Goal: Transaction & Acquisition: Purchase product/service

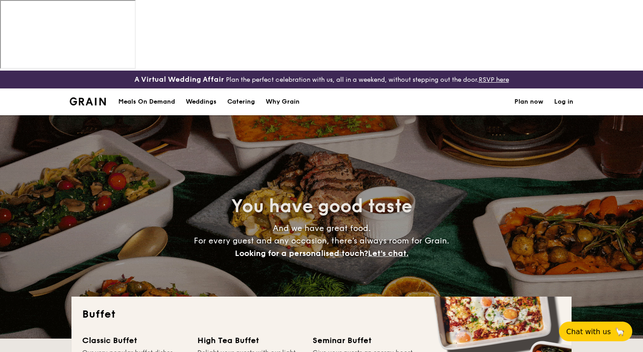
select select
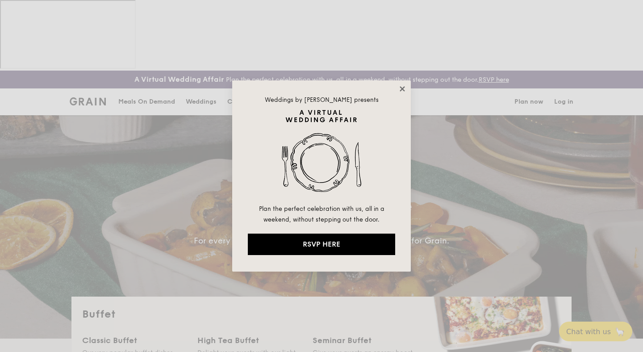
click at [405, 88] on icon at bounding box center [402, 89] width 8 height 8
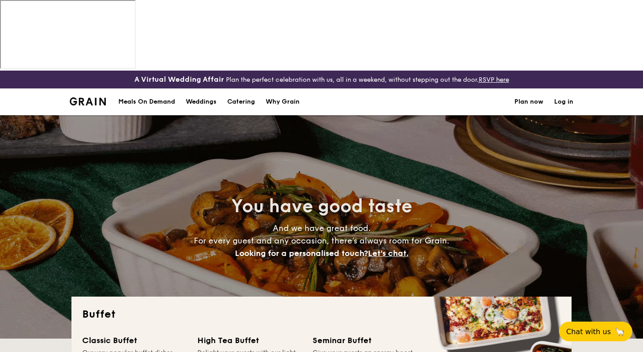
click at [537, 88] on link "Plan now" at bounding box center [528, 101] width 29 height 27
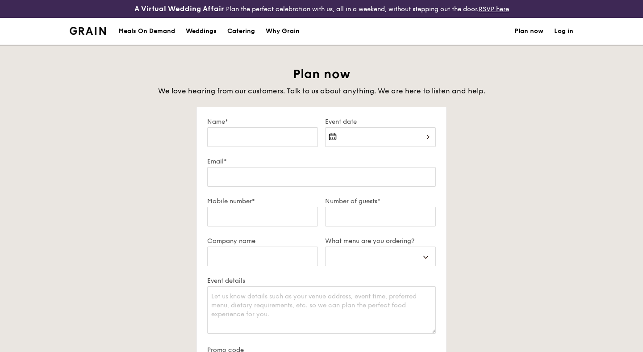
select select
click at [275, 142] on input "Name*" at bounding box center [262, 137] width 111 height 20
type input "Alyx Pang"
type input "[EMAIL_ADDRESS][DOMAIN_NAME]"
select select
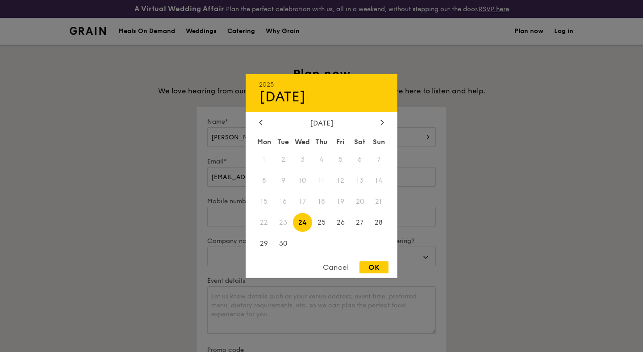
click at [358, 143] on div "2025 Sep 24 September 2025 Mon Tue Wed Thu Fri Sat Sun 1 2 3 4 5 6 7 8 9 10 11 …" at bounding box center [380, 142] width 111 height 30
click at [381, 120] on icon at bounding box center [382, 122] width 3 height 5
click at [364, 183] on span "11" at bounding box center [359, 180] width 19 height 19
click at [381, 272] on div "OK" at bounding box center [373, 267] width 29 height 12
type input "Oct 11, 2025"
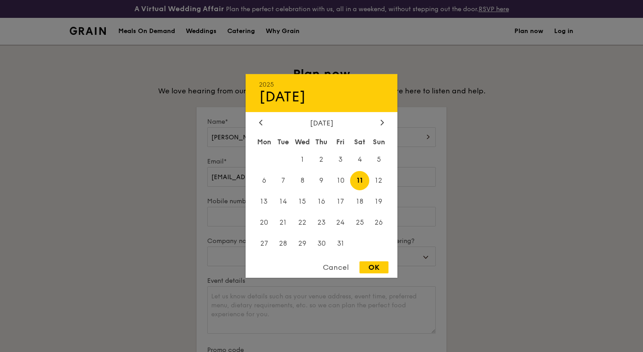
select select
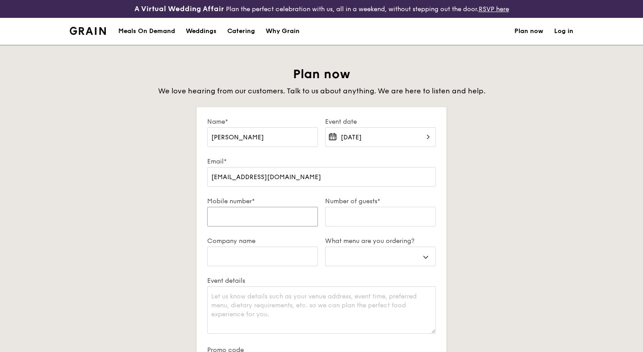
click at [303, 224] on input "Mobile number*" at bounding box center [262, 217] width 111 height 20
type input "96562906"
select select
click at [372, 217] on input "Number of guests*" at bounding box center [380, 217] width 111 height 20
type input "3"
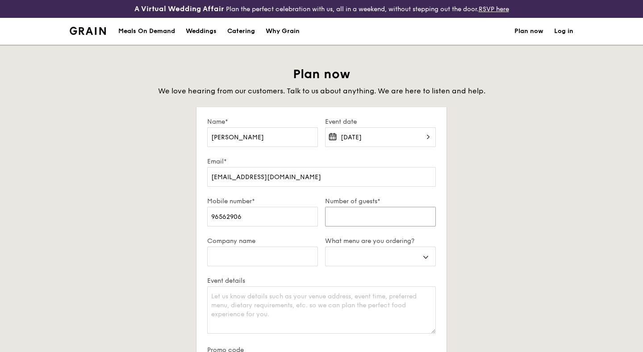
select select
type input "30"
select select
type input "30"
click at [357, 260] on select "Buffet Mini Buffet High Tea Canapés Meal Boxes Wedding" at bounding box center [380, 256] width 111 height 20
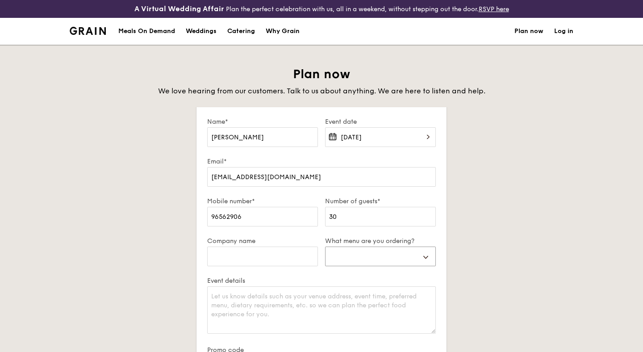
select select "buffet"
click at [325, 246] on select "Buffet Mini Buffet High Tea Canapés Meal Boxes Wedding" at bounding box center [380, 256] width 111 height 20
click at [246, 30] on div "Catering" at bounding box center [241, 31] width 28 height 27
click at [296, 257] on input "Company name" at bounding box center [262, 256] width 111 height 20
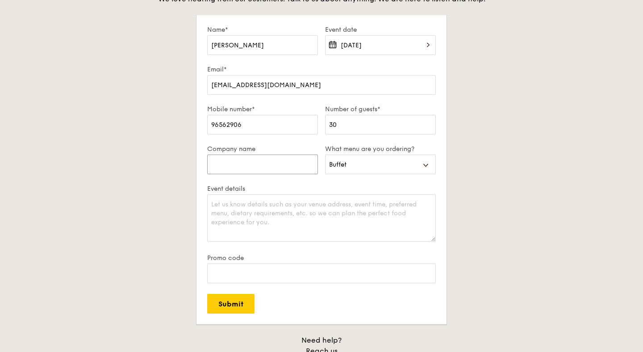
scroll to position [109, 0]
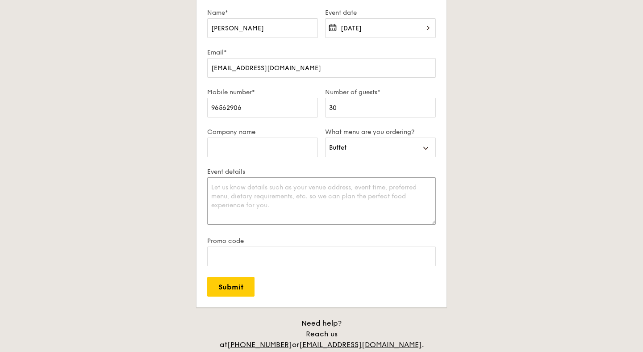
click at [286, 203] on textarea "Event details" at bounding box center [321, 200] width 228 height 47
type textarea "Birthday Party"
click at [303, 247] on input "Promo code" at bounding box center [321, 256] width 228 height 20
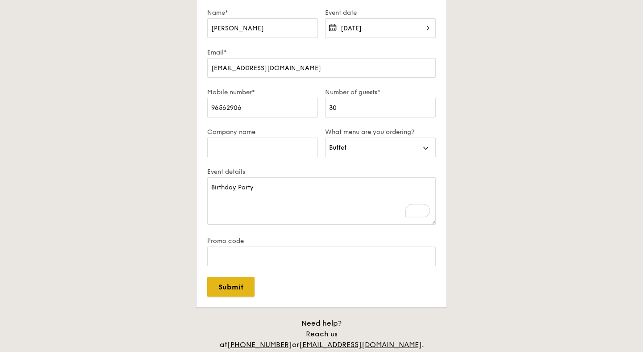
click at [241, 292] on input "Submit" at bounding box center [230, 287] width 47 height 20
select select
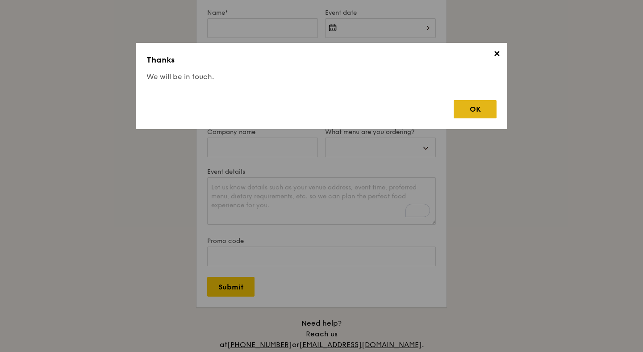
click at [484, 101] on div "OK" at bounding box center [474, 109] width 43 height 18
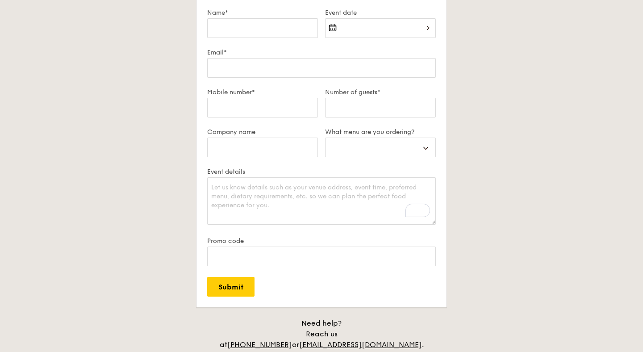
scroll to position [0, 0]
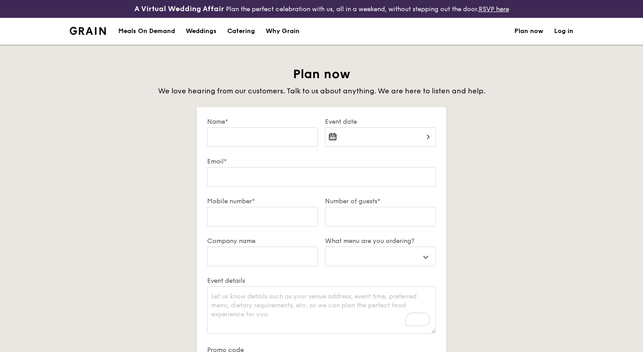
click at [233, 33] on div "Catering" at bounding box center [241, 31] width 28 height 27
select select
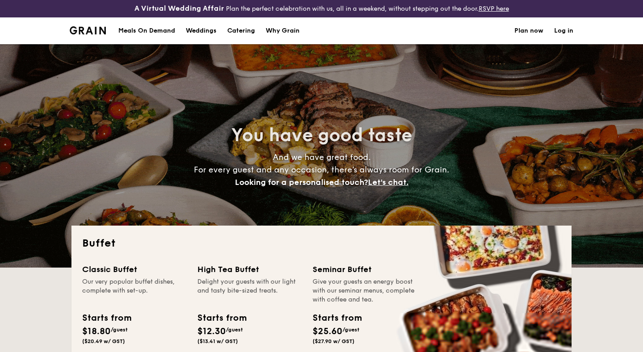
scroll to position [185, 0]
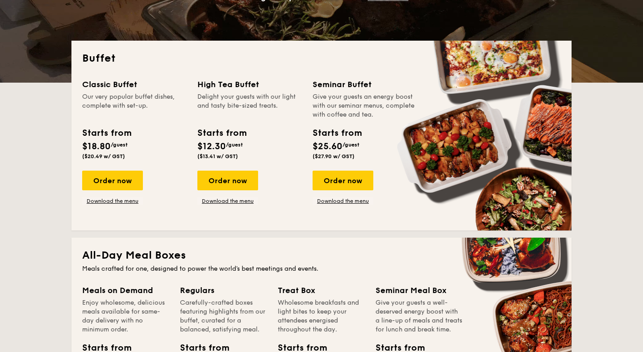
click at [233, 204] on div "Classic Buffet Our very popular buffet dishes, complete with set-up. Starts fro…" at bounding box center [321, 148] width 478 height 141
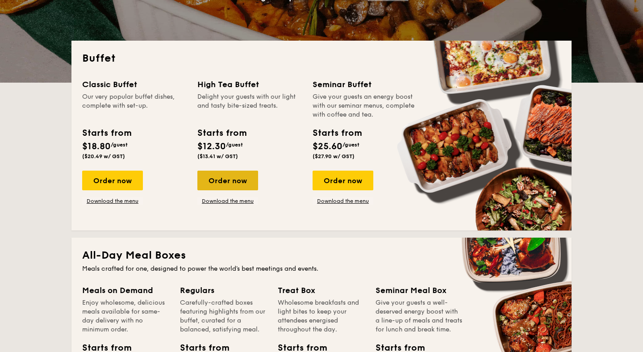
click at [239, 185] on div "Order now" at bounding box center [227, 180] width 61 height 20
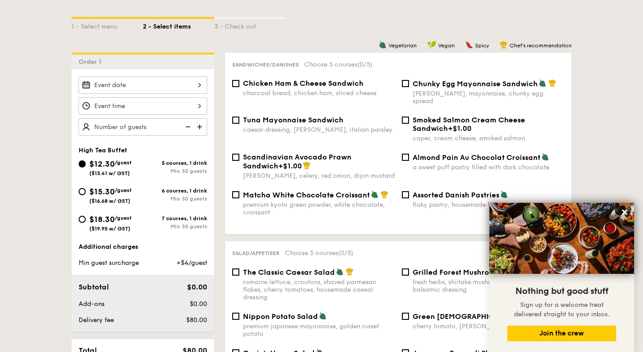
scroll to position [217, 0]
click at [190, 87] on div at bounding box center [143, 84] width 129 height 17
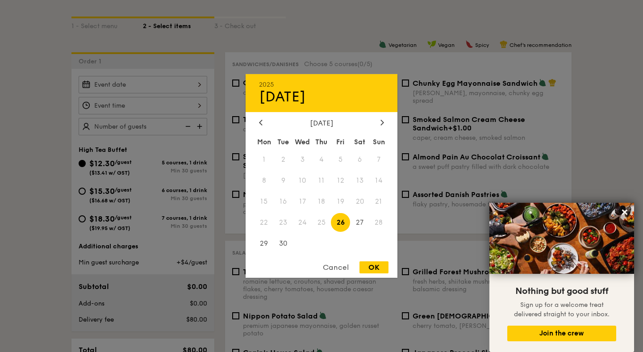
click at [386, 124] on div "September 2025" at bounding box center [321, 123] width 152 height 8
click at [383, 122] on icon at bounding box center [382, 122] width 4 height 6
click at [360, 184] on span "11" at bounding box center [359, 180] width 19 height 19
click at [373, 268] on div "OK" at bounding box center [373, 267] width 29 height 12
type input "Oct 11, 2025"
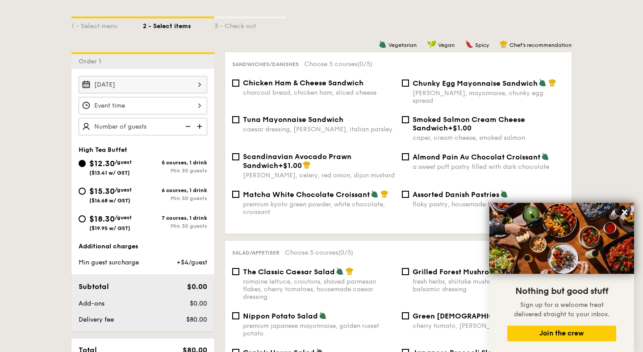
click at [133, 104] on div at bounding box center [143, 105] width 129 height 17
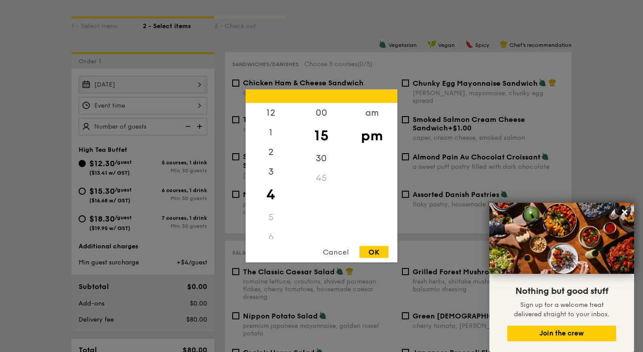
click at [273, 219] on div "5" at bounding box center [270, 218] width 50 height 20
click at [273, 206] on div "6" at bounding box center [270, 205] width 50 height 20
click at [265, 184] on div "5" at bounding box center [270, 185] width 50 height 20
click at [267, 170] on div "4" at bounding box center [270, 163] width 50 height 26
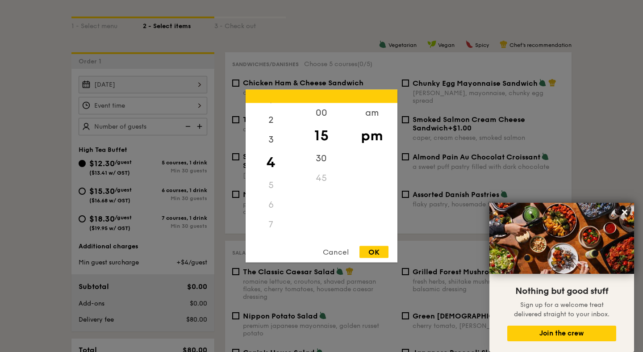
click at [269, 209] on div "6" at bounding box center [270, 205] width 50 height 20
click at [322, 165] on div "30" at bounding box center [321, 162] width 50 height 26
click at [322, 180] on div "45" at bounding box center [321, 178] width 50 height 20
click at [276, 167] on div "3" at bounding box center [270, 175] width 50 height 26
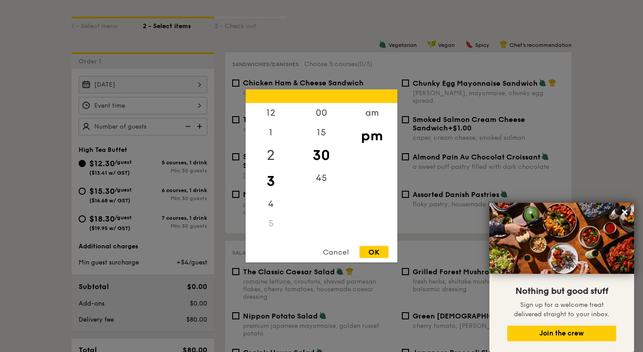
click at [270, 151] on div "2" at bounding box center [270, 155] width 50 height 26
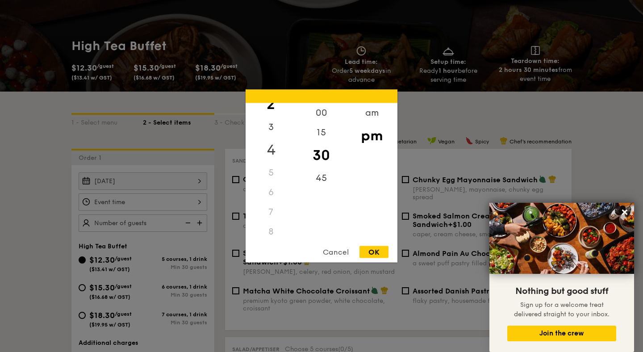
scroll to position [42, 0]
click at [272, 166] on div "4" at bounding box center [270, 159] width 50 height 26
click at [272, 175] on div "5" at bounding box center [270, 176] width 50 height 20
click at [323, 175] on div "45" at bounding box center [321, 178] width 50 height 20
click at [322, 177] on div "45" at bounding box center [321, 178] width 50 height 20
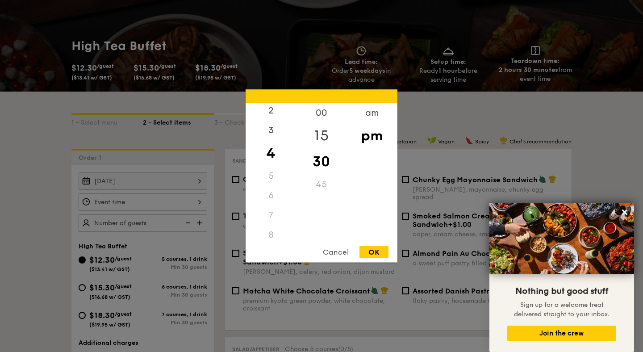
scroll to position [145, 0]
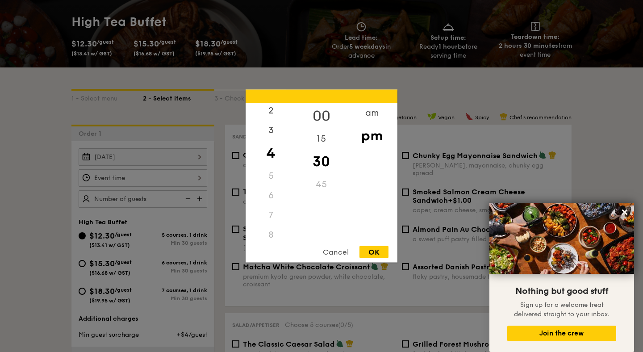
click at [326, 119] on div "00" at bounding box center [321, 116] width 50 height 26
click at [318, 179] on div "45" at bounding box center [321, 178] width 50 height 20
click at [323, 153] on div "30" at bounding box center [321, 162] width 50 height 26
click at [332, 249] on div "Cancel" at bounding box center [336, 252] width 44 height 12
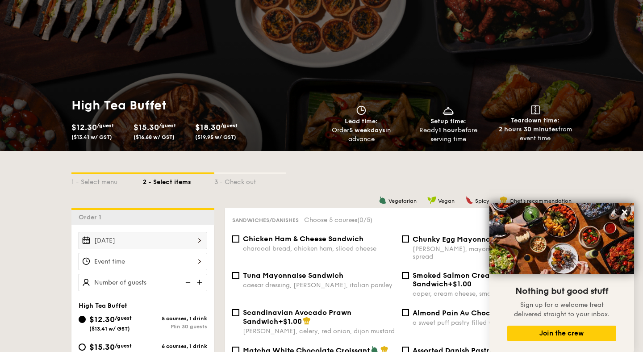
scroll to position [0, 0]
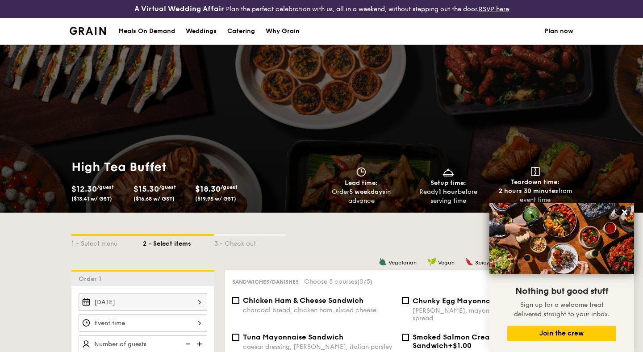
select select
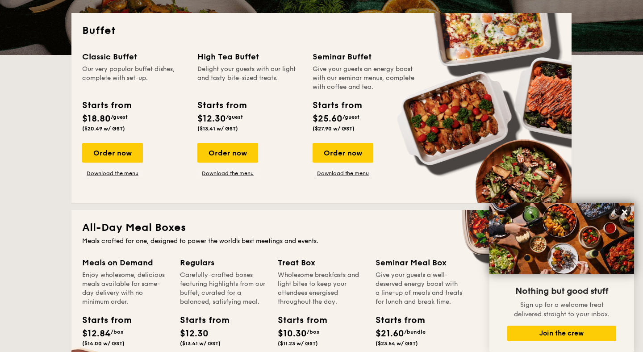
scroll to position [223, 0]
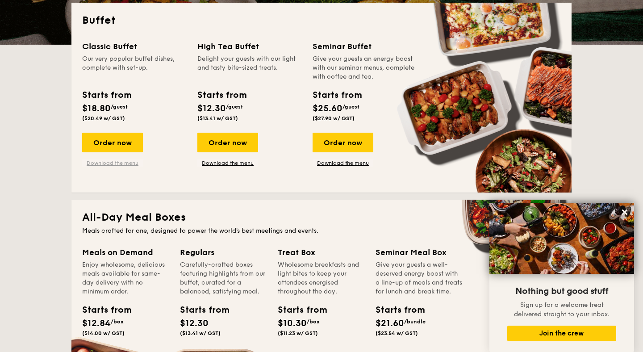
click at [97, 165] on link "Download the menu" at bounding box center [112, 162] width 61 height 7
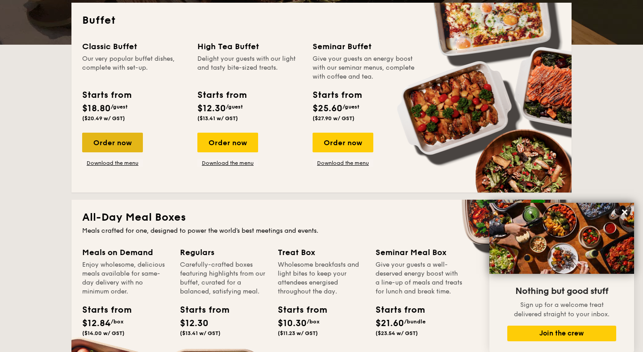
click at [114, 146] on div "Order now" at bounding box center [112, 143] width 61 height 20
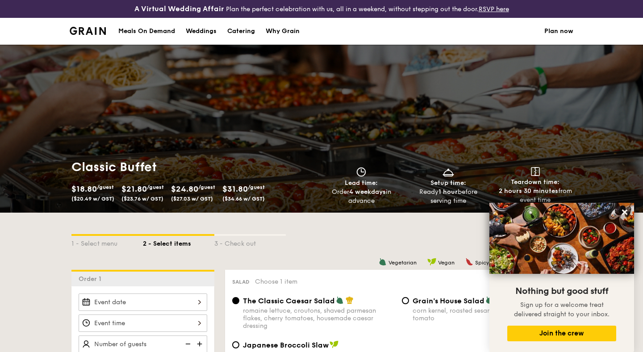
click at [177, 311] on div at bounding box center [143, 322] width 129 height 59
click at [179, 305] on div at bounding box center [143, 301] width 129 height 17
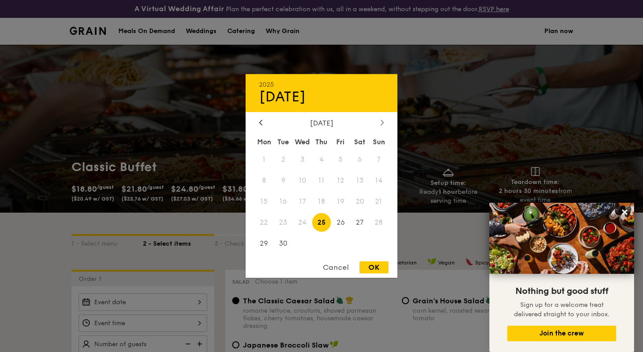
click at [384, 123] on div at bounding box center [382, 123] width 8 height 8
click at [362, 182] on span "11" at bounding box center [359, 180] width 19 height 19
click at [374, 270] on div "OK" at bounding box center [373, 267] width 29 height 12
type input "Oct 11, 2025"
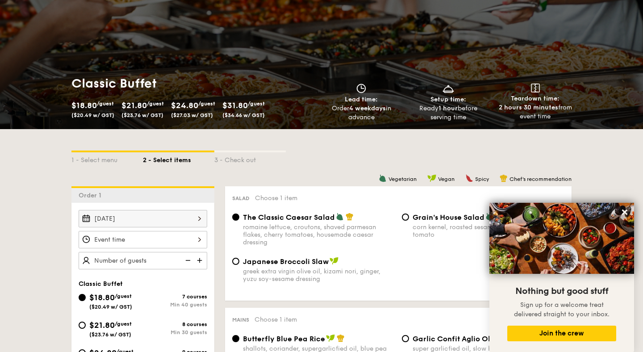
scroll to position [96, 0]
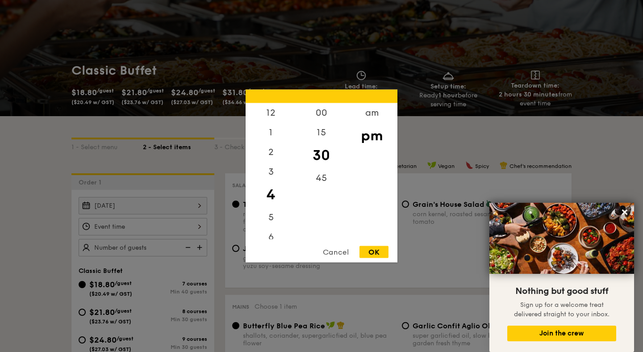
click at [182, 230] on div "12 1 2 3 4 5 6 7 8 9 10 11 00 15 30 45 am pm Cancel OK" at bounding box center [143, 226] width 129 height 17
click at [269, 214] on div "6" at bounding box center [270, 215] width 50 height 26
click at [322, 120] on div "00" at bounding box center [321, 116] width 50 height 26
click at [273, 191] on div "5" at bounding box center [270, 189] width 50 height 26
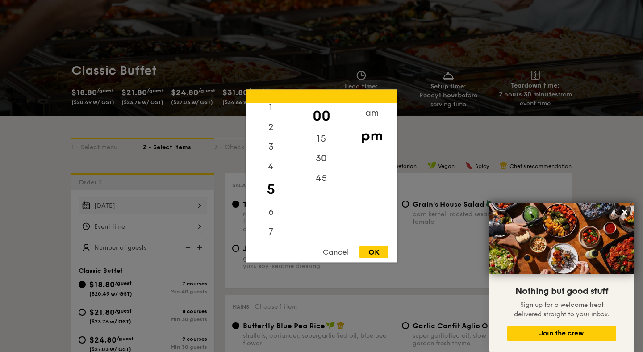
click at [371, 247] on div "OK" at bounding box center [373, 252] width 29 height 12
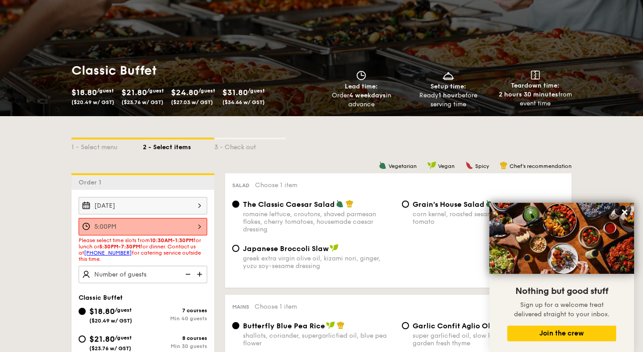
click at [203, 229] on div "5:00PM" at bounding box center [143, 226] width 129 height 17
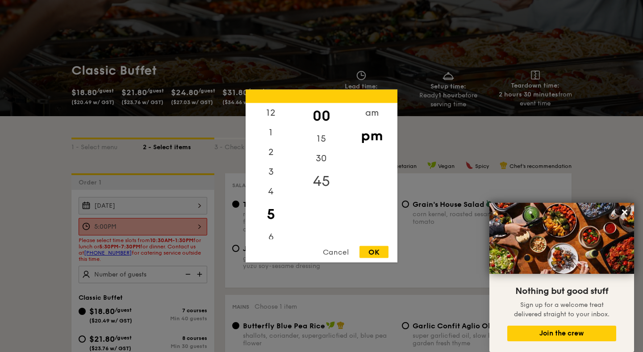
click at [321, 168] on div "45" at bounding box center [321, 181] width 50 height 26
click at [320, 163] on div "45" at bounding box center [321, 175] width 50 height 26
click at [320, 158] on div "30" at bounding box center [321, 155] width 50 height 26
click at [378, 243] on div "12 1 2 3 4 5 6 7 8 9 10 11 00 15 30 45 am pm Cancel OK" at bounding box center [321, 176] width 152 height 173
click at [376, 250] on div "OK" at bounding box center [373, 252] width 29 height 12
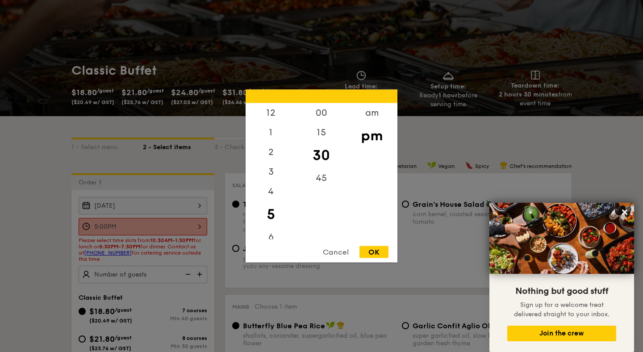
type input "5:30PM"
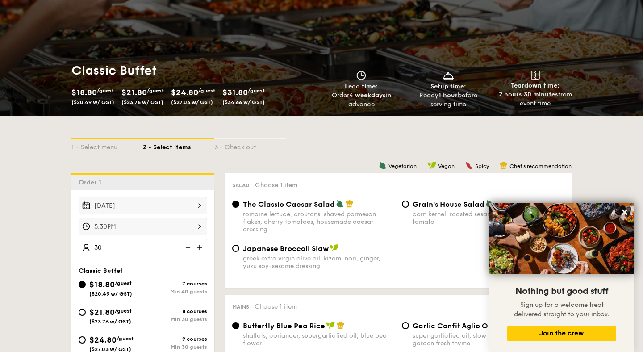
type input "40 guests"
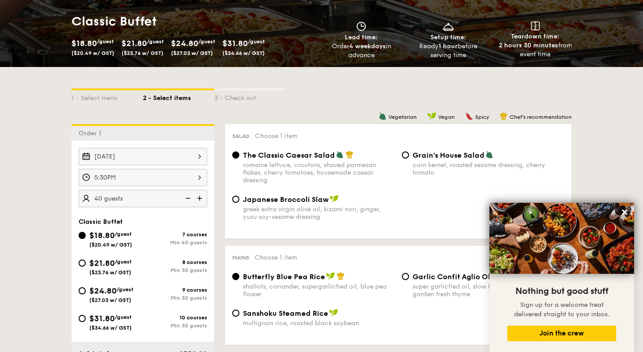
scroll to position [148, 0]
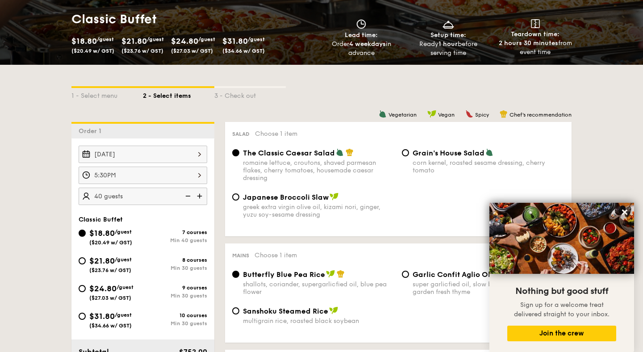
click at [83, 266] on div "$21.80 /guest ($23.76 w/ GST)" at bounding box center [111, 263] width 64 height 19
click at [83, 264] on input "$21.80 /guest ($23.76 w/ GST) 8 courses Min 30 guests" at bounding box center [82, 260] width 7 height 7
radio input "true"
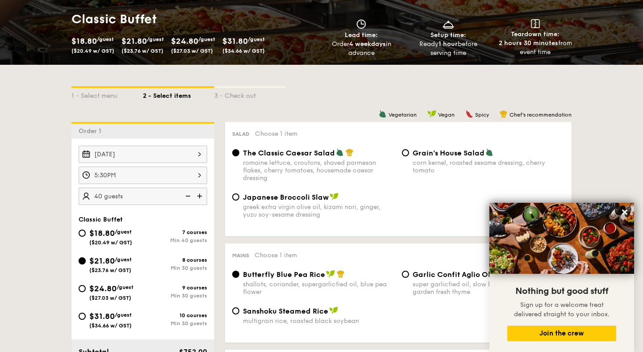
radio input "true"
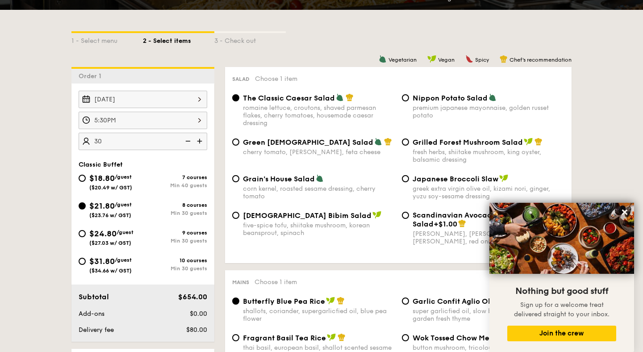
scroll to position [204, 0]
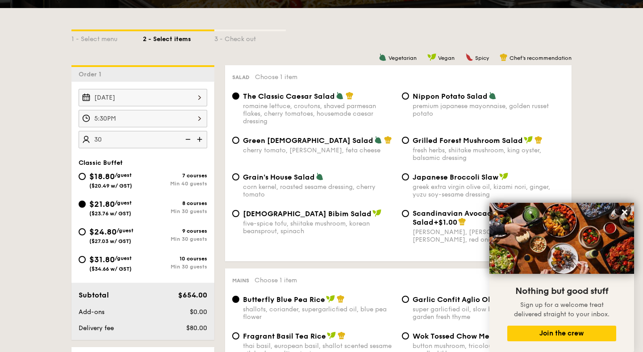
type input "30 guests"
click at [187, 204] on div "8 courses" at bounding box center [175, 203] width 64 height 6
click at [86, 204] on input "$21.80 /guest ($23.76 w/ GST) 8 courses Min 30 guests" at bounding box center [82, 203] width 7 height 7
click at [187, 204] on div "8 courses" at bounding box center [175, 203] width 64 height 6
click at [86, 204] on input "$21.80 /guest ($23.76 w/ GST) 8 courses Min 30 guests" at bounding box center [82, 203] width 7 height 7
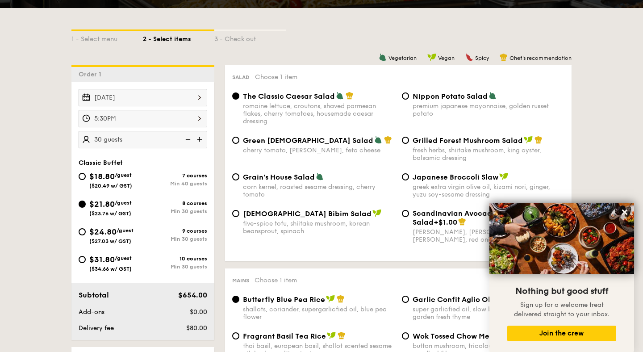
click at [193, 180] on div "Min 40 guests" at bounding box center [175, 183] width 64 height 6
click at [86, 180] on input "$18.80 /guest ($20.49 w/ GST) 7 courses Min 40 guests" at bounding box center [82, 176] width 7 height 7
radio input "true"
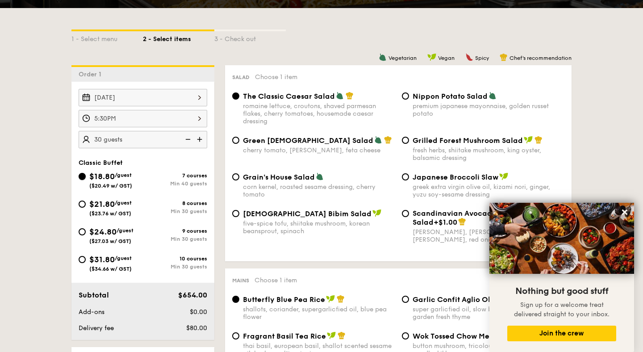
radio input "true"
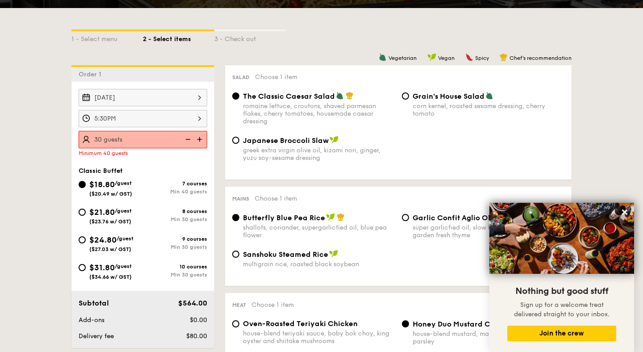
click at [193, 214] on div "8 courses" at bounding box center [175, 211] width 64 height 6
click at [86, 214] on input "$21.80 /guest ($23.76 w/ GST) 8 courses Min 30 guests" at bounding box center [82, 211] width 7 height 7
radio input "true"
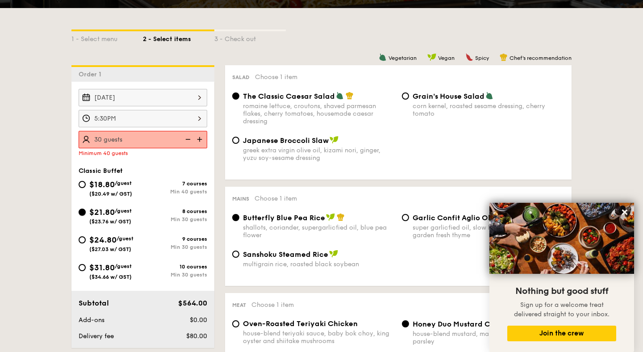
radio input "true"
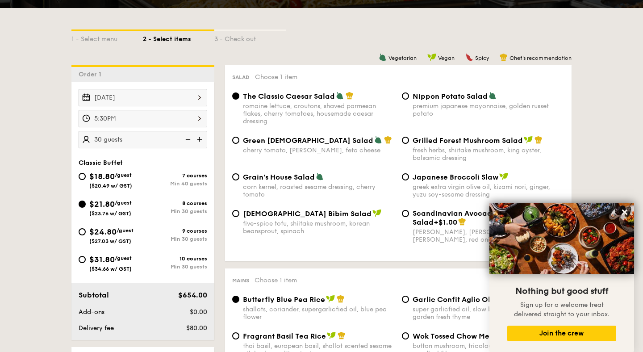
click at [192, 228] on div "9 courses" at bounding box center [175, 231] width 64 height 6
click at [86, 228] on input "$24.80 /guest ($27.03 w/ GST) 9 courses Min 30 guests" at bounding box center [82, 231] width 7 height 7
radio input "true"
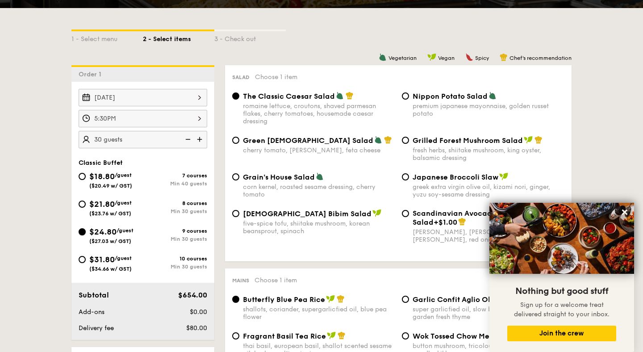
radio input "true"
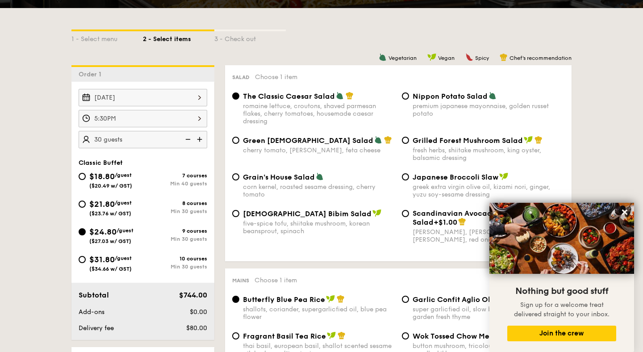
click at [201, 208] on div "8 courses Min 30 guests" at bounding box center [175, 207] width 64 height 14
click at [86, 208] on input "$21.80 /guest ($23.76 w/ GST) 8 courses Min 30 guests" at bounding box center [82, 203] width 7 height 7
radio input "true"
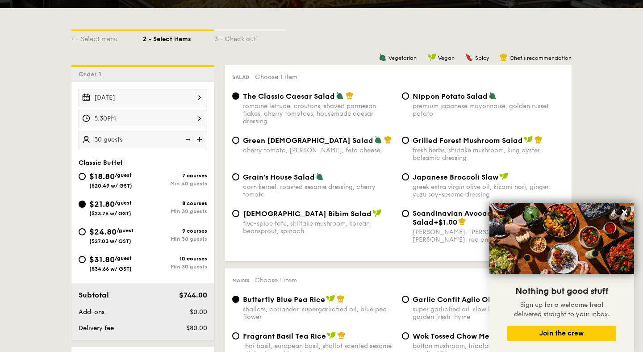
radio input "true"
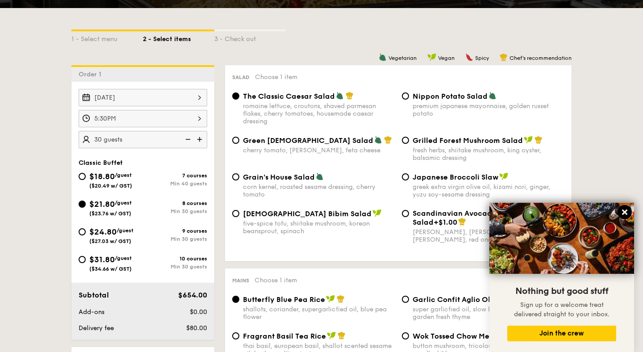
click at [626, 209] on icon at bounding box center [624, 212] width 8 height 8
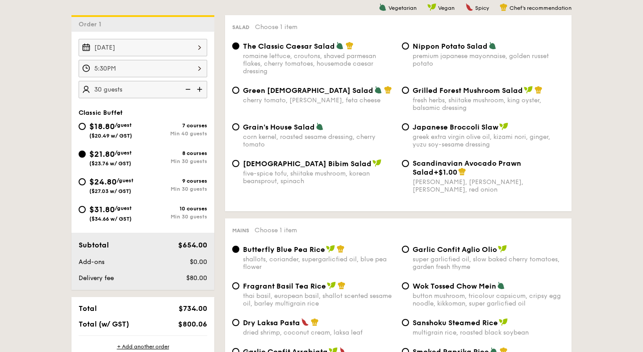
scroll to position [254, 0]
click at [289, 167] on span "Korean Bibim Salad" at bounding box center [307, 164] width 129 height 8
click at [239, 167] on input "Korean Bibim Salad five-spice tofu, shiitake mushroom, korean beansprout, spina…" at bounding box center [235, 163] width 7 height 7
radio input "true"
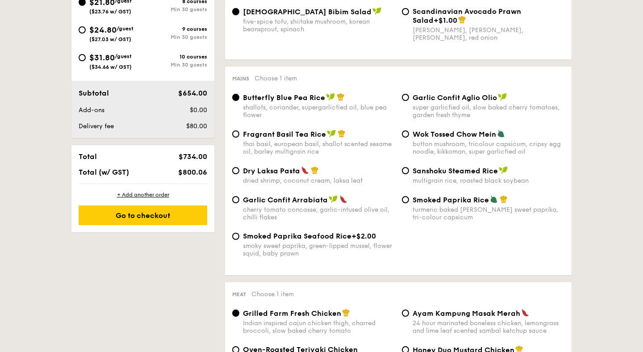
scroll to position [415, 0]
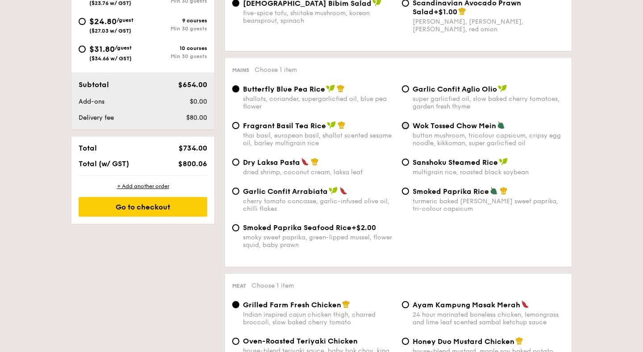
click at [403, 129] on input "Wok Tossed Chow Mein button mushroom, tricolour capsicum, cripsy egg noodle, ki…" at bounding box center [405, 125] width 7 height 7
radio input "true"
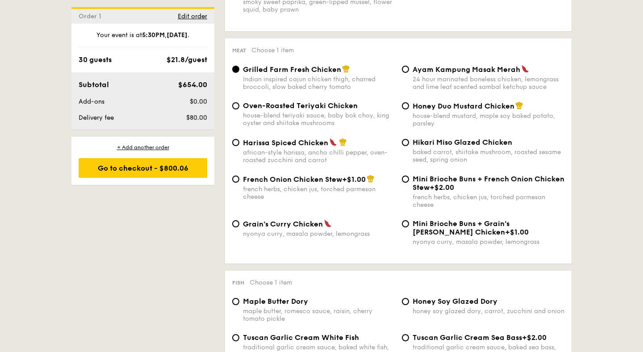
scroll to position [652, 0]
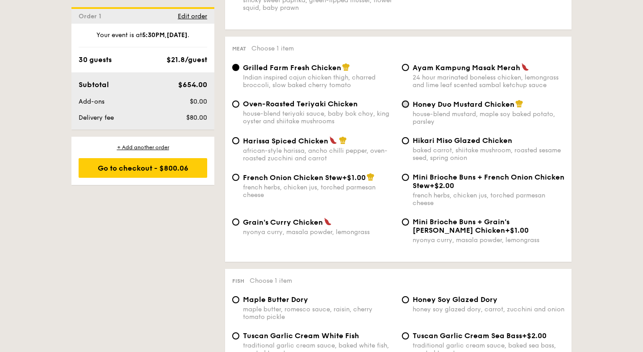
click at [407, 105] on input "Honey Duo Mustard Chicken house-blend mustard, maple soy baked potato, parsley" at bounding box center [405, 103] width 7 height 7
radio input "true"
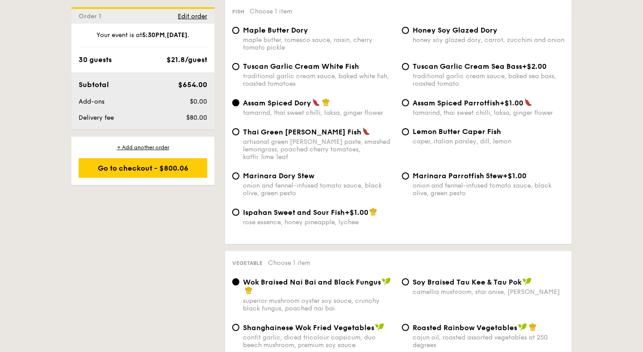
scroll to position [922, 0]
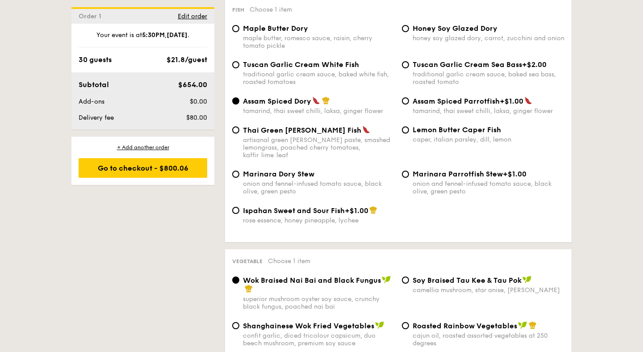
click at [266, 32] on span "Maple Butter Dory" at bounding box center [275, 28] width 65 height 8
click at [239, 32] on input "Maple Butter Dory maple butter, romesco sauce, raisin, cherry tomato pickle" at bounding box center [235, 28] width 7 height 7
radio input "true"
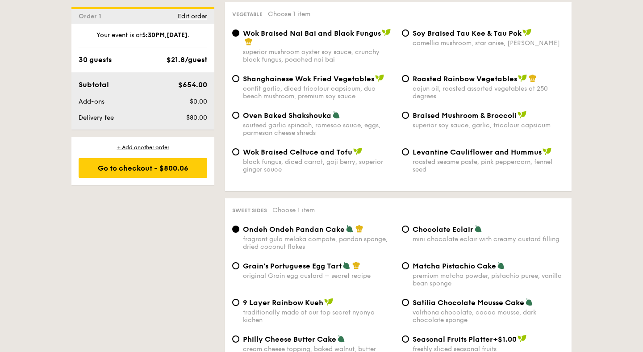
scroll to position [1174, 0]
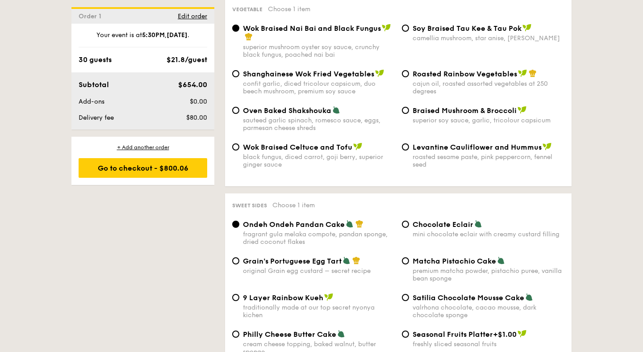
click at [307, 114] on span "Oven Baked Shakshouka" at bounding box center [287, 110] width 88 height 8
click at [239, 114] on input "Oven Baked Shakshouka sauteed garlic spinach, romesco sauce, eggs, parmesan che…" at bounding box center [235, 110] width 7 height 7
radio input "true"
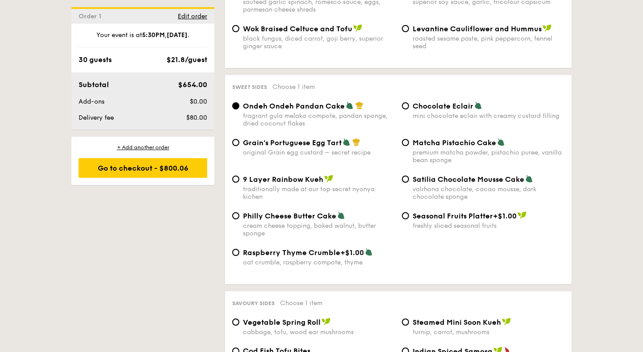
scroll to position [1296, 0]
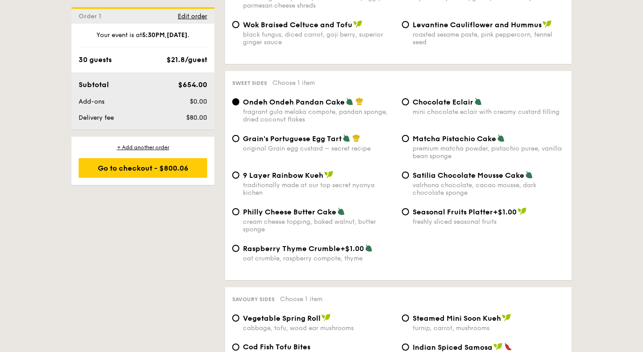
click at [251, 138] on span "Grain's Portuguese Egg Tart" at bounding box center [292, 138] width 99 height 8
click at [239, 138] on input "Grain's Portuguese Egg Tart original Grain egg custard – secret recipe" at bounding box center [235, 138] width 7 height 7
radio input "true"
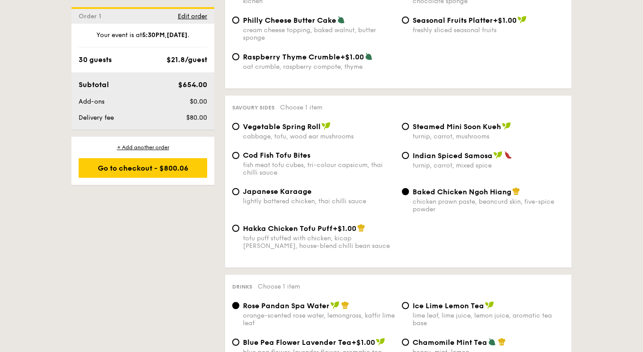
scroll to position [1512, 0]
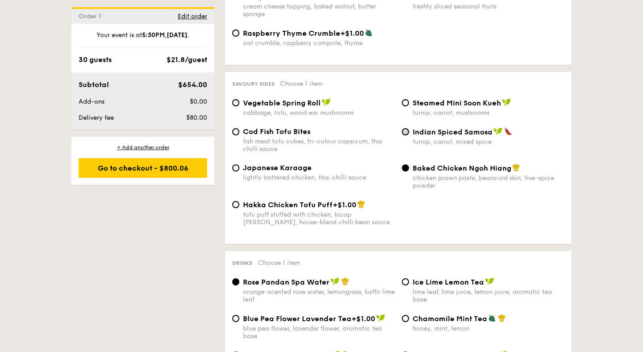
click at [407, 135] on input "Indian Spiced Samosa turnip, carrot, mixed spice" at bounding box center [405, 131] width 7 height 7
radio input "true"
click at [235, 106] on input "Vegetable Spring Roll cabbage, tofu, wood ear mushrooms" at bounding box center [235, 102] width 7 height 7
radio input "true"
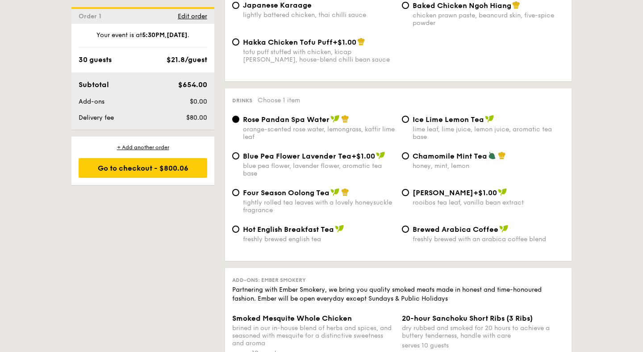
scroll to position [1677, 0]
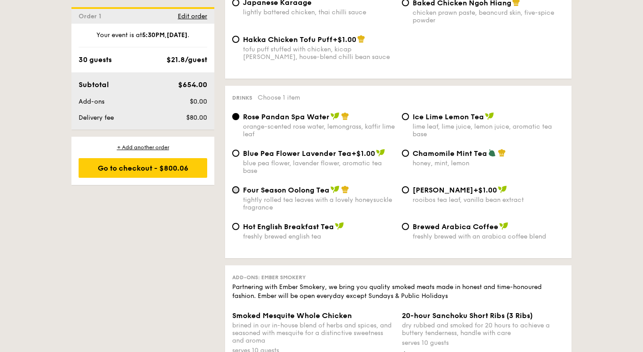
click at [236, 193] on input "Four Season Oolong Tea tightly rolled tea leaves with a lovely honeysuckle frag…" at bounding box center [235, 189] width 7 height 7
radio input "true"
click at [235, 120] on input "Rose Pandan Spa Water orange-scented rose water, lemongrass, kaffir lime leaf" at bounding box center [235, 116] width 7 height 7
radio input "true"
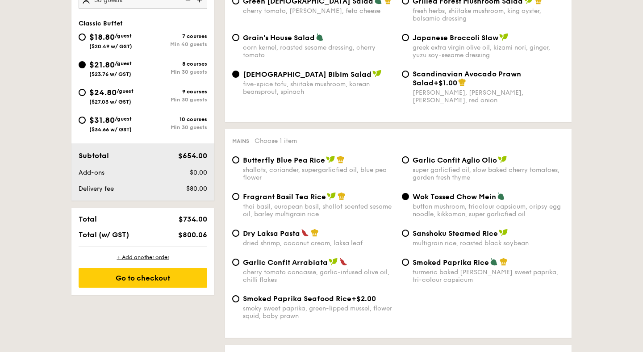
scroll to position [343, 0]
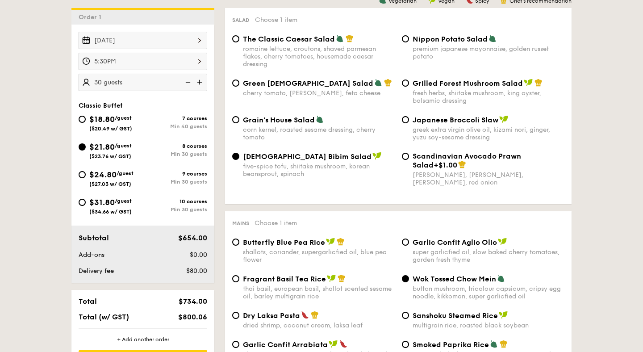
scroll to position [245, 0]
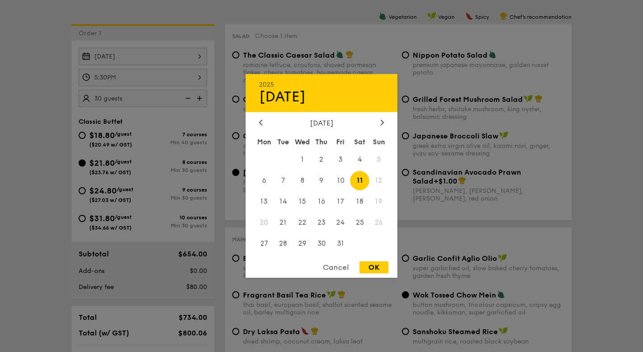
click at [141, 54] on div "Oct 11, 2025 2025 Oct 11 October 2025 Mon Tue Wed Thu Fri Sat Sun 1 2 3 4 5 6 7…" at bounding box center [143, 56] width 129 height 17
click at [372, 267] on div "OK" at bounding box center [373, 267] width 29 height 12
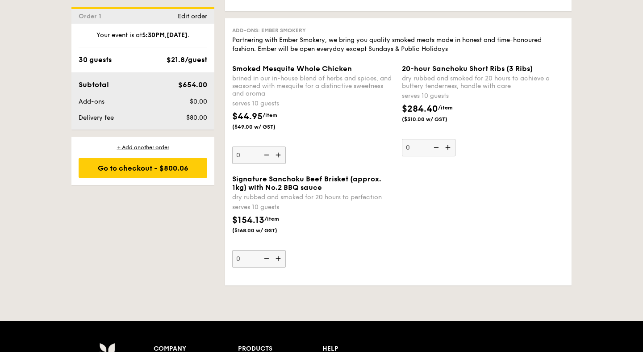
scroll to position [1938, 0]
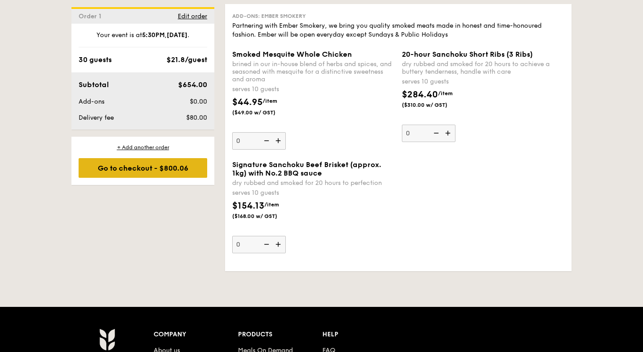
click at [105, 167] on div "Go to checkout - $800.06" at bounding box center [143, 168] width 129 height 20
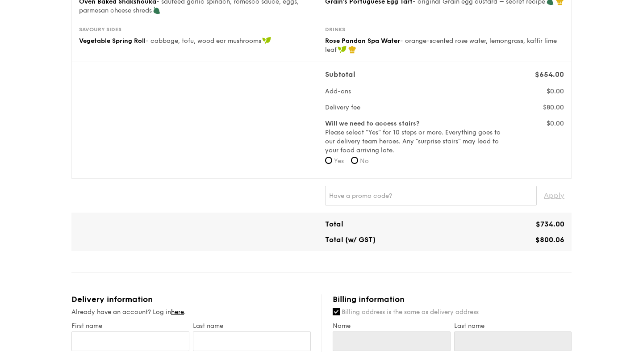
scroll to position [252, 0]
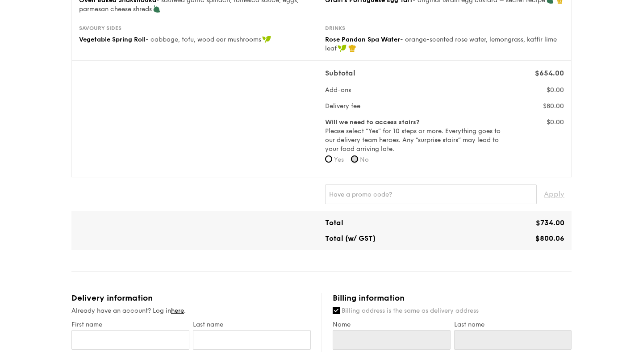
click at [358, 160] on input "No" at bounding box center [354, 158] width 7 height 7
radio input "true"
click at [241, 184] on div "Apply" at bounding box center [321, 194] width 493 height 20
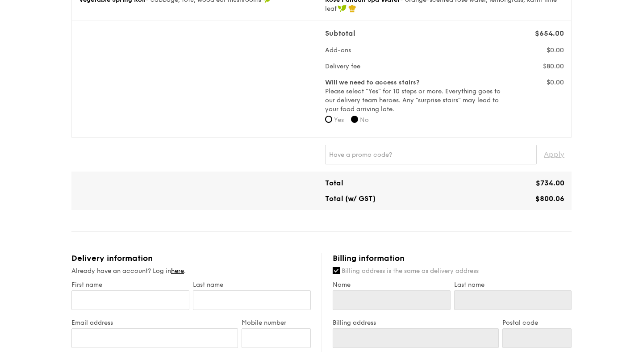
scroll to position [297, 0]
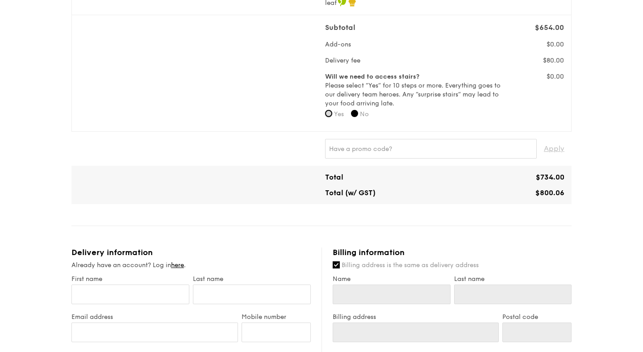
click at [330, 112] on input "Yes" at bounding box center [328, 113] width 7 height 7
radio input "true"
click at [354, 113] on input "No" at bounding box center [354, 113] width 7 height 7
radio input "true"
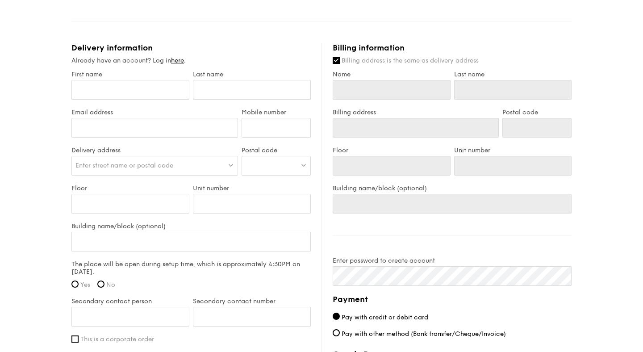
scroll to position [501, 0]
click at [146, 93] on input "First name" at bounding box center [130, 90] width 118 height 20
click at [21, 130] on div "1 - Select menu 2 - Select items 3 - Check out Classic Buffet $21.80 /guest ($2…" at bounding box center [321, 17] width 643 height 1000
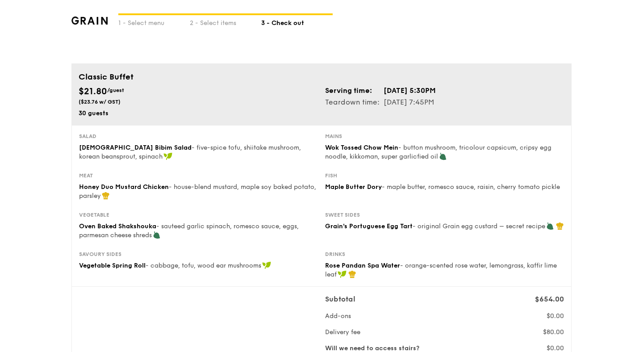
scroll to position [0, 0]
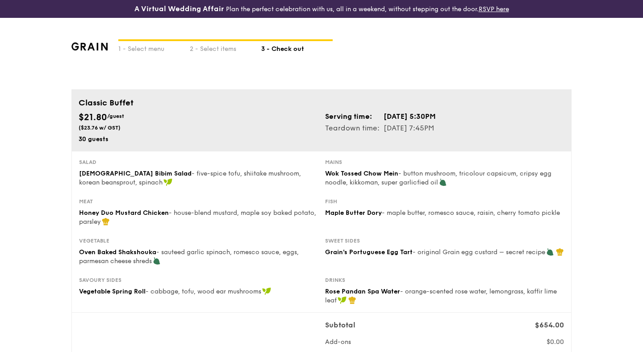
drag, startPoint x: 429, startPoint y: 129, endPoint x: 465, endPoint y: 129, distance: 35.7
click at [465, 129] on div "Serving time: Oct 11, 2025, 5:30PM Teardown time: Oct 11, 2025, 7:45PM" at bounding box center [444, 122] width 246 height 23
click at [222, 42] on div "2 - Select items" at bounding box center [225, 47] width 71 height 12
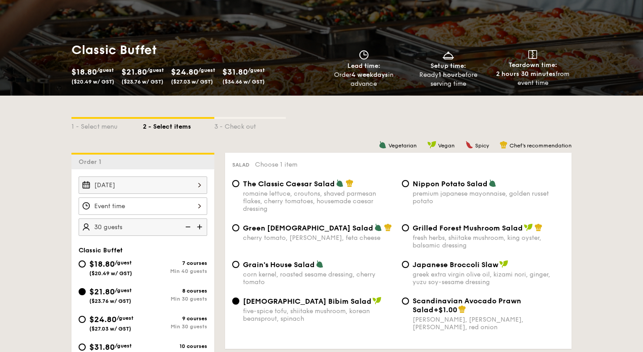
scroll to position [120, 0]
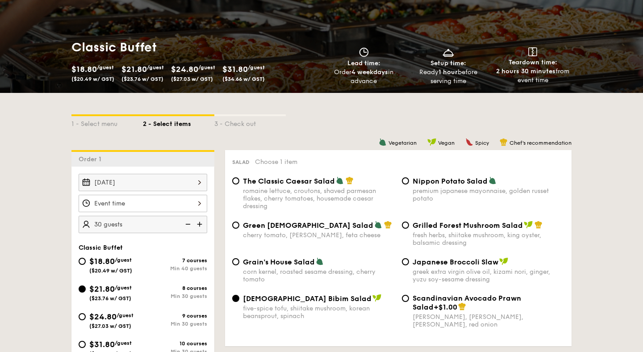
click at [199, 207] on div at bounding box center [143, 203] width 129 height 17
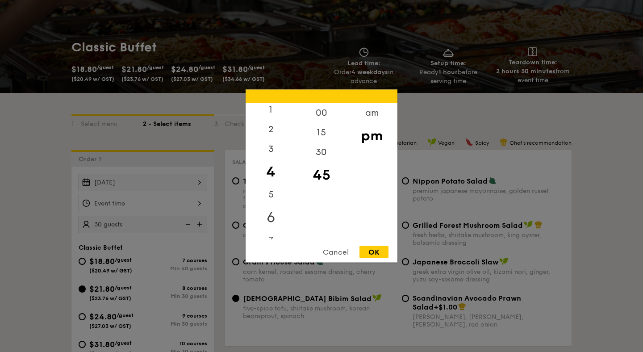
scroll to position [30, 0]
click at [273, 213] on div "6" at bounding box center [270, 210] width 50 height 26
click at [322, 152] on div "30" at bounding box center [321, 155] width 50 height 26
click at [373, 254] on div "OK" at bounding box center [373, 252] width 29 height 12
type input "6:30PM"
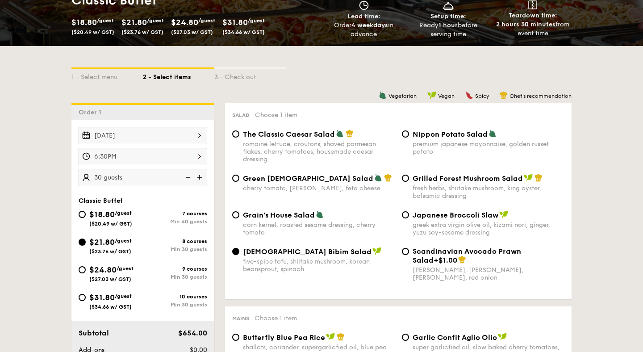
scroll to position [169, 0]
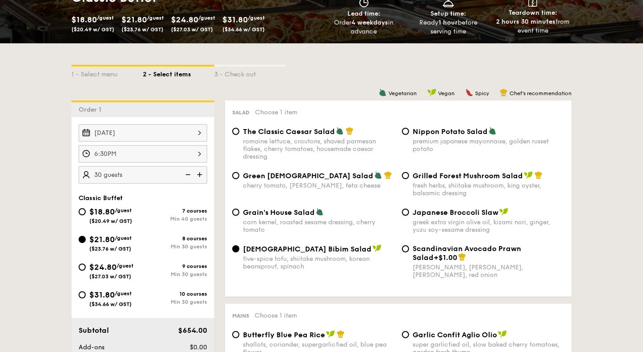
click at [120, 150] on div "6:30PM" at bounding box center [143, 153] width 129 height 17
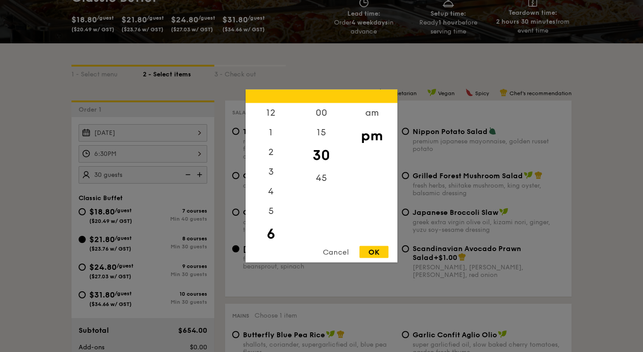
scroll to position [20, 0]
click at [323, 115] on div "00" at bounding box center [321, 116] width 50 height 26
click at [324, 160] on div "30" at bounding box center [321, 162] width 50 height 26
click at [377, 253] on div "OK" at bounding box center [373, 252] width 29 height 12
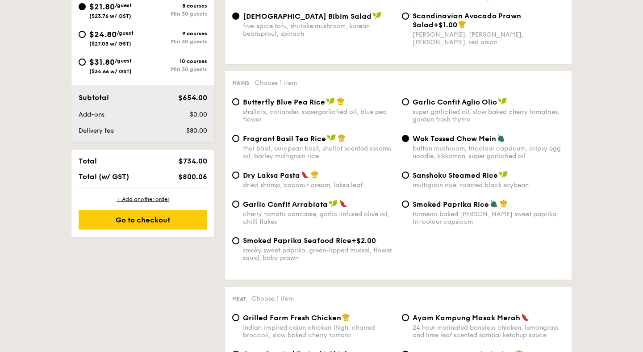
scroll to position [402, 0]
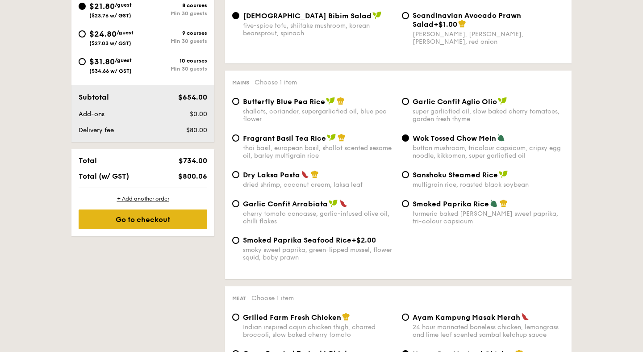
click at [99, 218] on div "Go to checkout" at bounding box center [143, 219] width 129 height 20
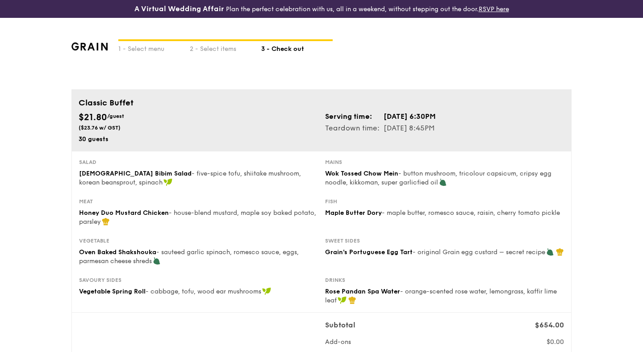
drag, startPoint x: 428, startPoint y: 128, endPoint x: 456, endPoint y: 128, distance: 28.1
click at [456, 128] on div "Serving time: Oct 11, 2025, 6:30PM Teardown time: Oct 11, 2025, 8:45PM" at bounding box center [444, 122] width 246 height 23
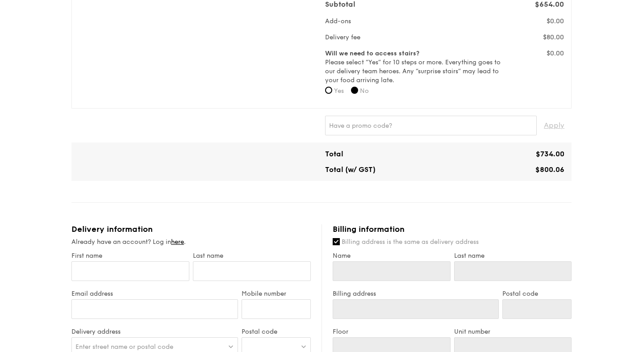
scroll to position [321, 0]
click at [162, 275] on input "First name" at bounding box center [130, 271] width 118 height 20
type input "Alyx"
type input "Pang"
type input "alyxpang@gmail.com"
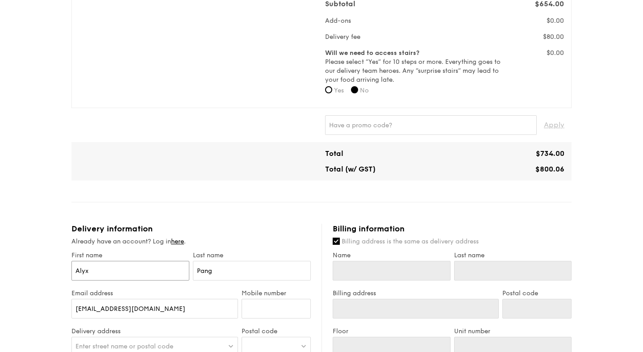
type input "Alyx"
type input "Pang"
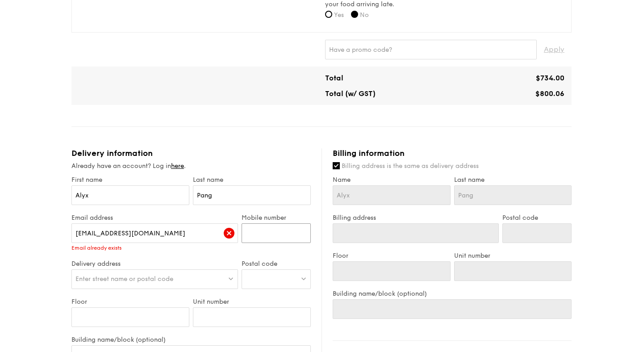
click at [264, 241] on input "Mobile number" at bounding box center [275, 233] width 69 height 20
type input "96562906"
click at [181, 167] on link "here" at bounding box center [177, 166] width 13 height 8
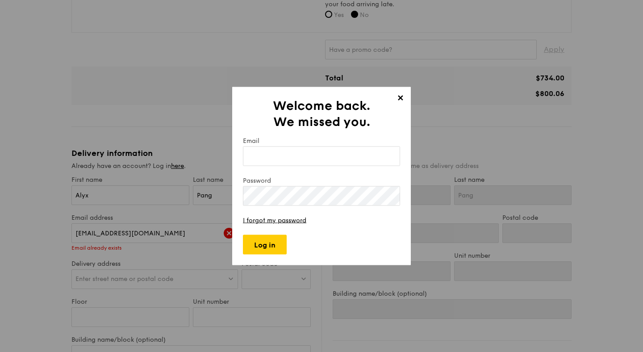
click at [273, 162] on input "Email" at bounding box center [321, 156] width 157 height 20
type input "alyxpang@gmail.com"
click at [288, 218] on link "I forgot my password" at bounding box center [274, 220] width 63 height 8
click at [274, 237] on input "Log in" at bounding box center [265, 245] width 44 height 20
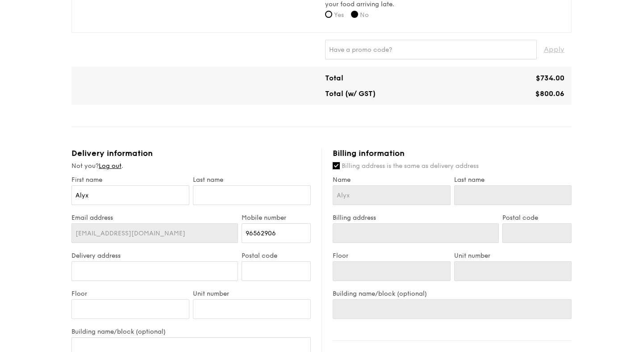
type input "24 Woking Road"
type input "138702"
type input "01"
type input "Marne"
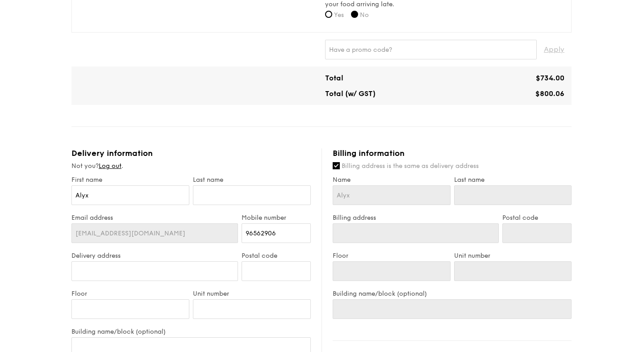
type input "24 Woking Road"
type input "138702"
type input "01"
type input "Marne"
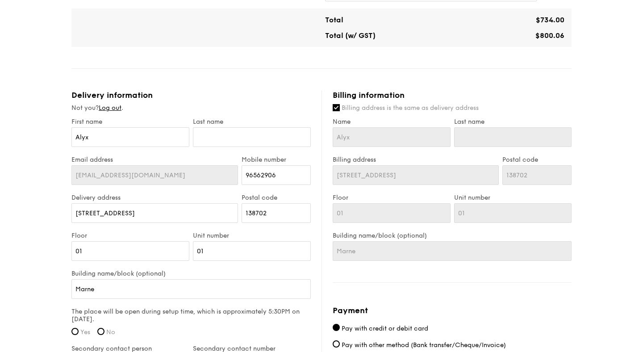
scroll to position [459, 0]
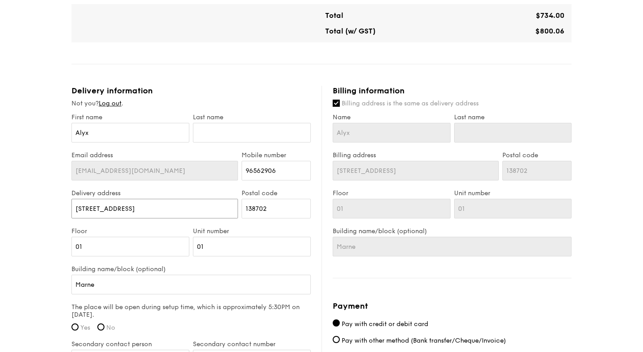
click at [201, 212] on input "24 Woking Road" at bounding box center [154, 209] width 166 height 20
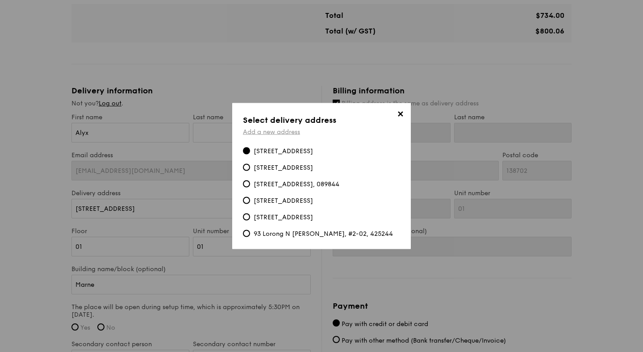
click at [287, 133] on link "Add a new address" at bounding box center [271, 132] width 57 height 8
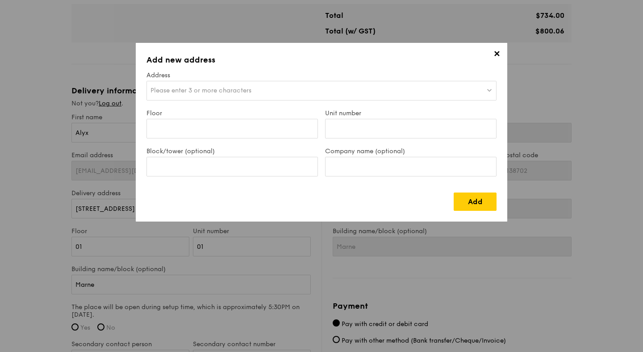
click at [285, 98] on div "Please enter 3 or more characters" at bounding box center [321, 91] width 350 height 20
click at [240, 103] on li "Please enter 3 or more characters" at bounding box center [321, 109] width 349 height 16
click at [238, 94] on input "search" at bounding box center [321, 91] width 349 height 20
paste input "317 Leuchars Rd, Singapore 509089 bungalow 3"
drag, startPoint x: 260, startPoint y: 90, endPoint x: 147, endPoint y: 89, distance: 113.4
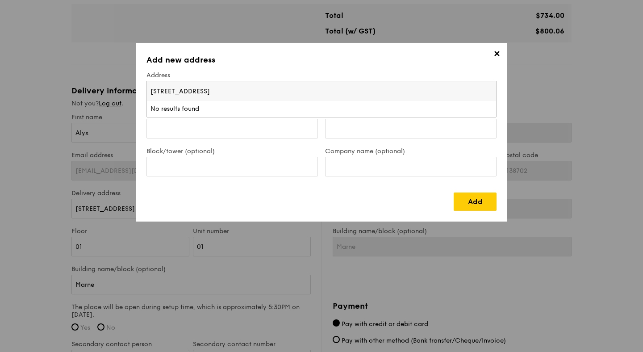
click at [147, 89] on input "317 Leuchars Rd, Singapore 509089 bungalow 3" at bounding box center [321, 91] width 349 height 20
drag, startPoint x: 187, startPoint y: 92, endPoint x: 280, endPoint y: 93, distance: 93.7
click at [280, 93] on input "Fairy point bungalow 3" at bounding box center [321, 91] width 349 height 20
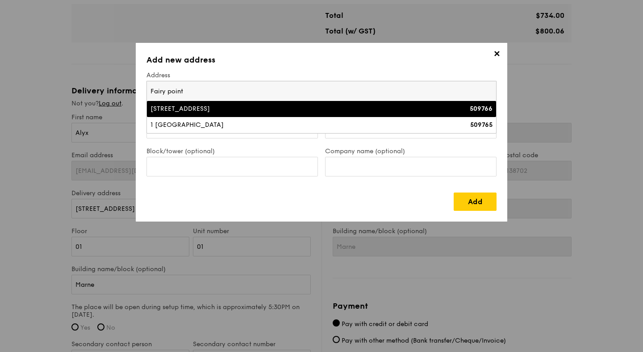
click at [294, 88] on input "Fairy point" at bounding box center [321, 91] width 349 height 20
paste input "317 Leuchars Rd, Singapore 509089"
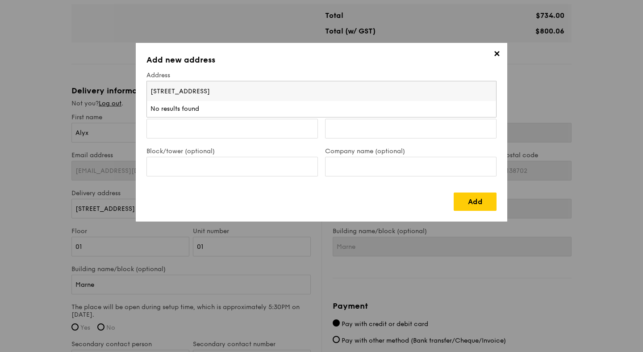
drag, startPoint x: 199, startPoint y: 92, endPoint x: 199, endPoint y: 101, distance: 8.5
click at [199, 101] on div "317 Leuchars Rd, Singapore 509089 No results found" at bounding box center [321, 99] width 349 height 36
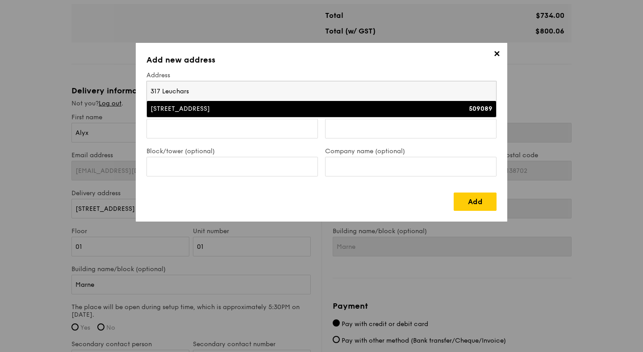
type input "317 Leuchars"
click at [211, 109] on div "317 Leuchars Road" at bounding box center [278, 108] width 257 height 9
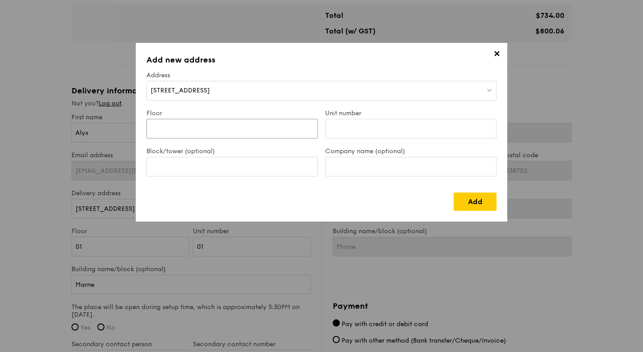
click at [210, 121] on input "Floor" at bounding box center [231, 129] width 171 height 20
click at [366, 122] on input "Unit number" at bounding box center [410, 129] width 171 height 20
click at [220, 160] on input "Block/tower (optional)" at bounding box center [231, 167] width 171 height 20
type input "Fairy Poing Bungalow 3"
click at [160, 89] on span "317 Leuchars Road" at bounding box center [179, 91] width 59 height 8
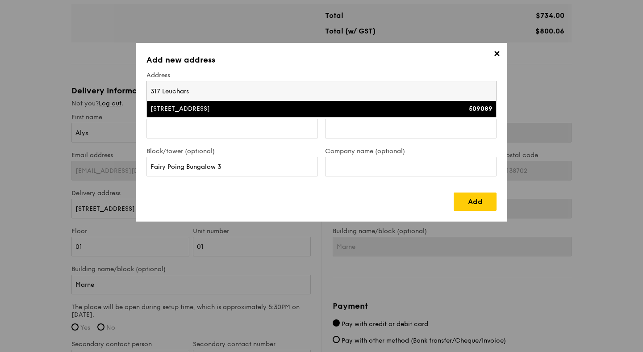
click at [158, 93] on input "317 Leuchars" at bounding box center [321, 91] width 349 height 20
type input "316 Leuchars"
click at [170, 112] on div "316 Leuchars Road" at bounding box center [278, 108] width 257 height 9
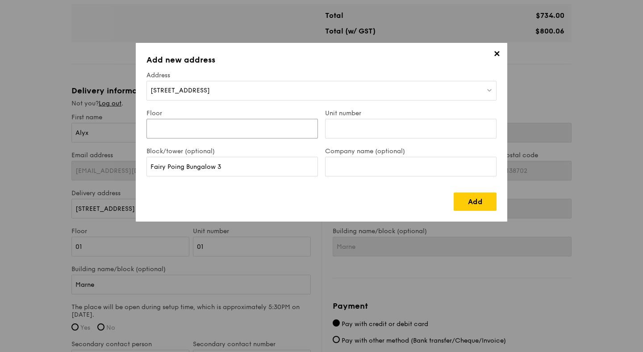
click at [242, 125] on input "Floor" at bounding box center [231, 129] width 171 height 20
type input "Ground floor"
click at [501, 134] on div "✕ Add new address Address 316 Leuchars Road Floor Ground floor Unit number Bloc…" at bounding box center [321, 132] width 371 height 179
click at [390, 172] on input "Company name (optional)" at bounding box center [410, 167] width 171 height 20
click at [373, 133] on input "Unit number" at bounding box center [410, 129] width 171 height 20
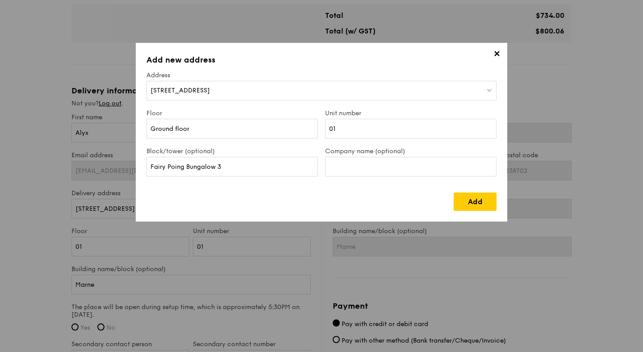
click at [381, 153] on label "Company name (optional)" at bounding box center [410, 151] width 171 height 8
click at [381, 157] on input "Company name (optional)" at bounding box center [410, 167] width 171 height 20
click at [360, 123] on input "01" at bounding box center [410, 129] width 171 height 20
type input "0"
click at [370, 175] on input "Company name (optional)" at bounding box center [410, 167] width 171 height 20
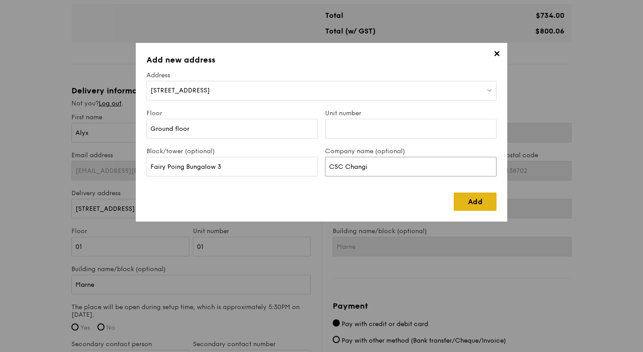
type input "CSC Changi"
click at [464, 197] on link "Add" at bounding box center [474, 201] width 43 height 18
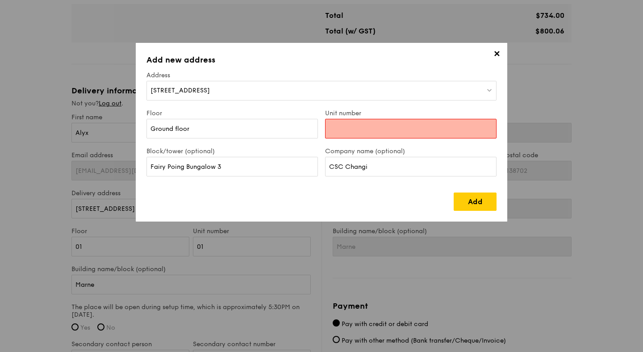
click at [397, 127] on input "Unit number" at bounding box center [410, 129] width 171 height 20
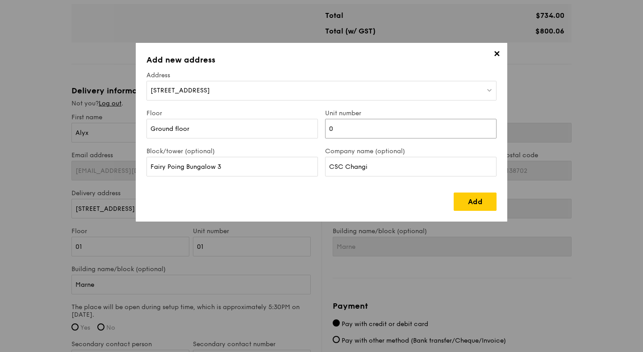
type input "0"
type input "3"
click at [306, 190] on div "Add" at bounding box center [321, 197] width 350 height 25
click at [473, 195] on link "Add" at bounding box center [474, 201] width 43 height 18
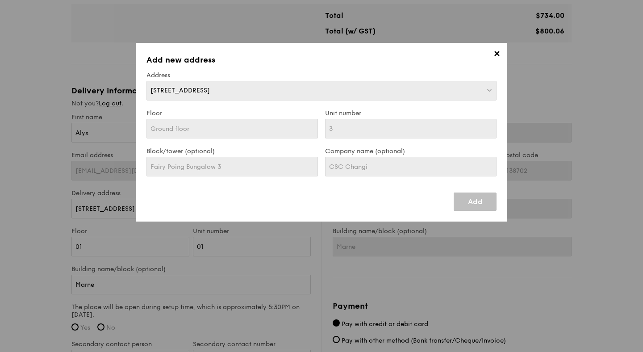
type input "316 Leuchars Road"
type input "509088"
type input "Ground floor"
type input "3"
type input "Fairy Poing Bungalow 3"
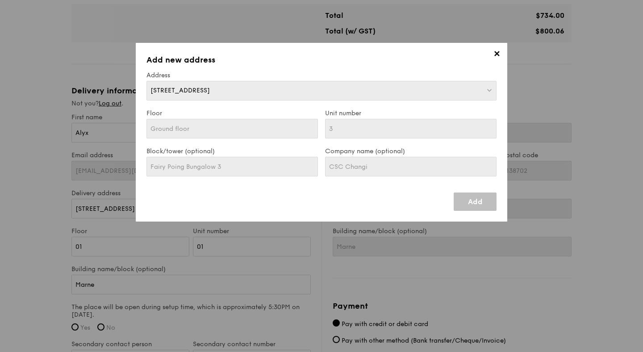
type input "316 Leuchars Road"
type input "509088"
type input "Ground floor"
type input "3"
type input "Fairy Poing Bungalow 3"
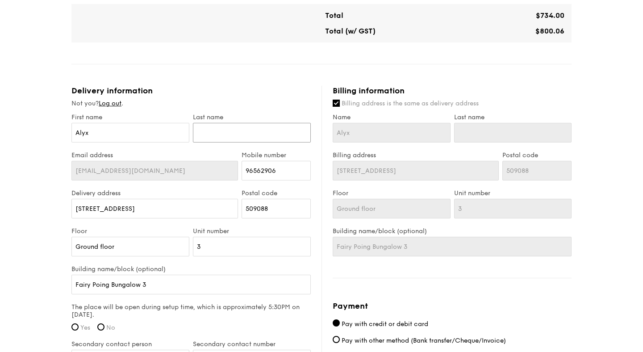
click at [269, 127] on input "text" at bounding box center [252, 133] width 118 height 20
type input "Pang"
type input "24 Woking Road"
type input "138702"
type input "Pang"
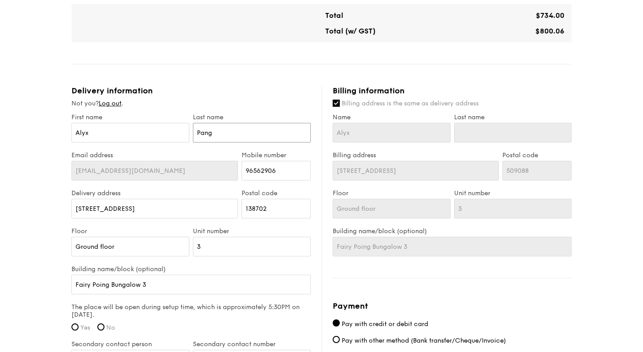
type input "24 Woking Road"
type input "138702"
click at [180, 213] on input "24 Woking Road" at bounding box center [154, 209] width 166 height 20
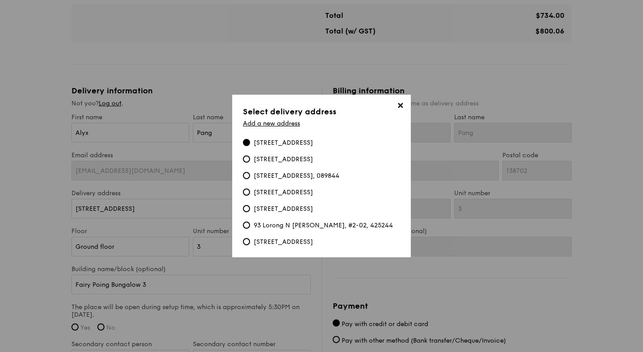
click at [250, 138] on div "316 Leuchars Road, Fairy Poing Bungalow 3, #Ground floor -3, 509088" at bounding box center [278, 142] width 70 height 9
click at [250, 139] on input "316 Leuchars Road, Fairy Poing Bungalow 3, #Ground floor -3, 509088" at bounding box center [246, 142] width 7 height 7
type input "316 Leuchars Road"
type input "509088"
type input "316 Leuchars Road"
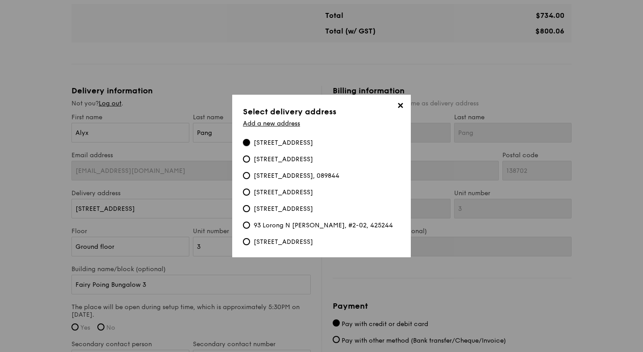
type input "509088"
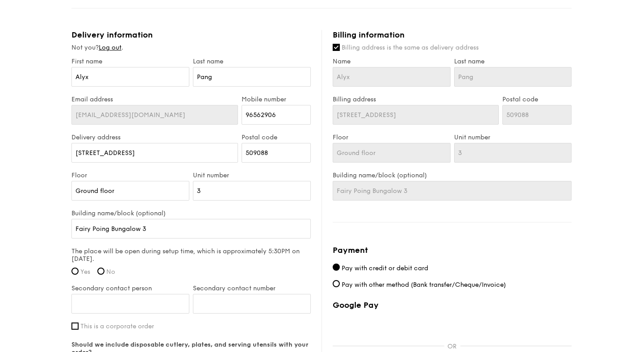
scroll to position [516, 0]
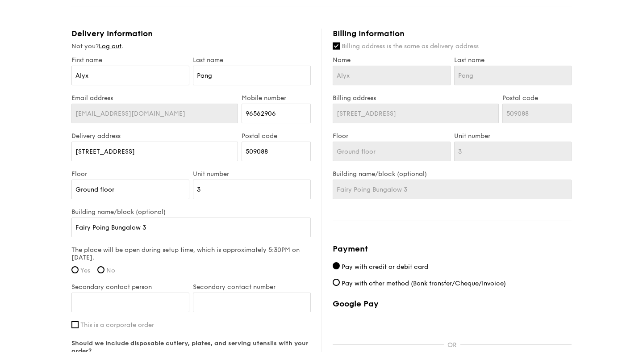
click at [80, 267] on label "Yes" at bounding box center [80, 270] width 19 height 8
click at [79, 267] on input "Yes" at bounding box center [74, 269] width 7 height 7
radio input "true"
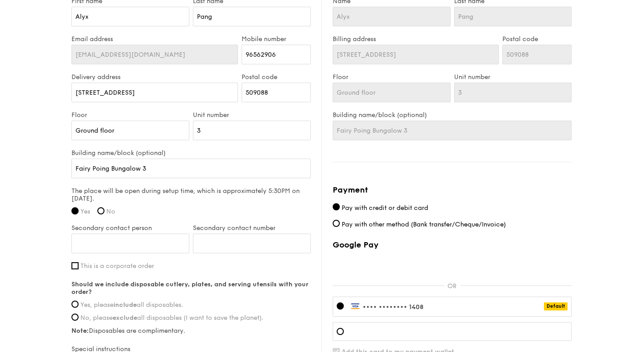
scroll to position [576, 0]
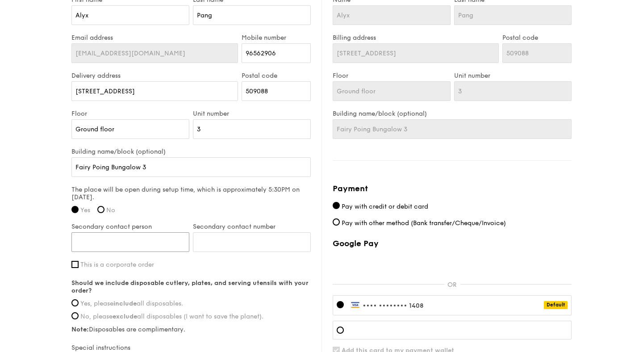
click at [87, 240] on input "Secondary contact person" at bounding box center [130, 242] width 118 height 20
type input "Pawel"
type input "0"
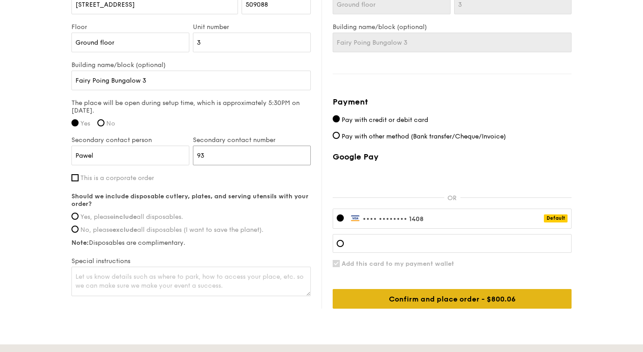
scroll to position [671, 0]
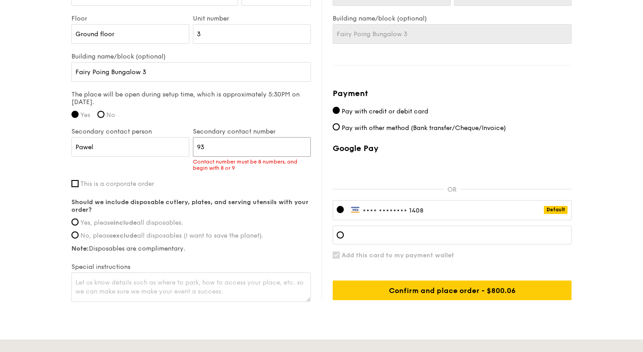
click at [198, 147] on input "93" at bounding box center [252, 147] width 118 height 20
type input "98391703"
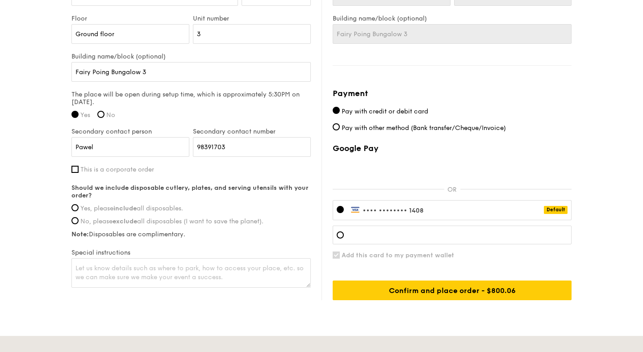
click at [208, 174] on div "First name Alyx Last name Pang Email address alyxpang@gmail.com Mobile number 9…" at bounding box center [190, 95] width 239 height 388
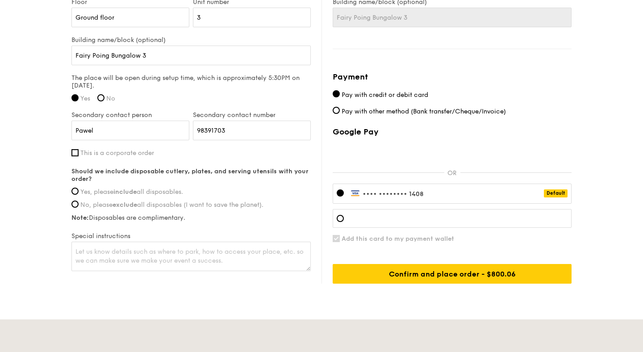
scroll to position [689, 0]
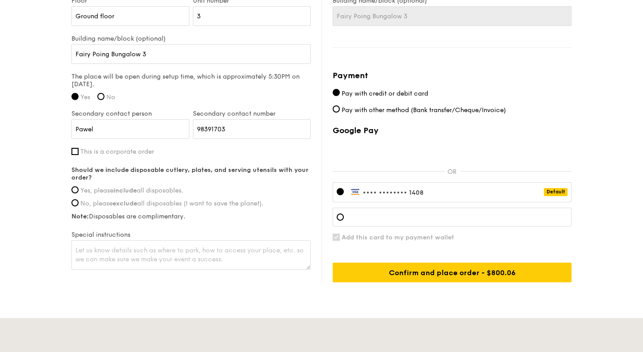
click at [113, 192] on span "Yes, please include all disposables." at bounding box center [131, 191] width 103 height 8
click at [79, 192] on input "Yes, please include all disposables." at bounding box center [74, 189] width 7 height 7
radio input "true"
click at [180, 259] on textarea "To enrich screen reader interactions, please activate Accessibility in Grammarl…" at bounding box center [190, 254] width 239 height 29
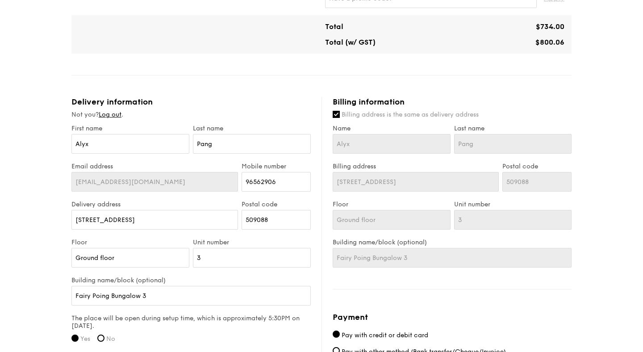
scroll to position [440, 0]
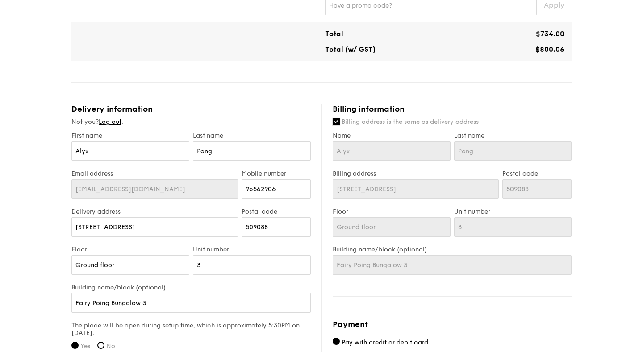
click at [337, 122] on input "Billing address is the same as delivery address" at bounding box center [335, 121] width 7 height 7
checkbox input "false"
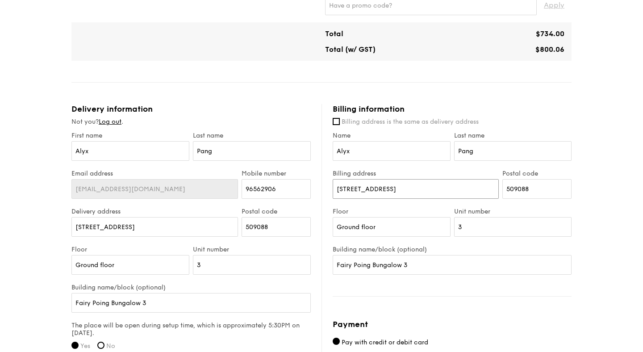
click at [385, 188] on input "316 Leuchars Road" at bounding box center [415, 189] width 166 height 20
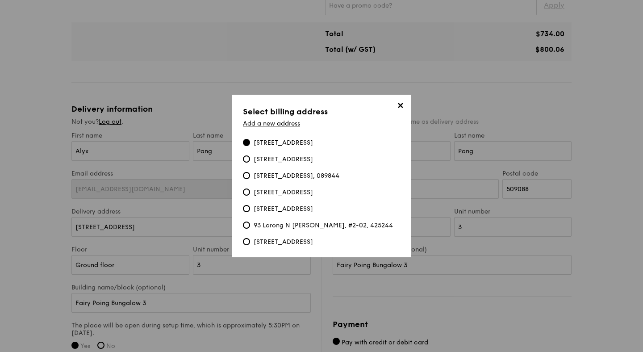
click at [262, 244] on div "24 Woking Road, Marne, #01-01, 138702" at bounding box center [282, 241] width 59 height 9
click at [250, 244] on input "24 Woking Road, Marne, #01-01, 138702" at bounding box center [246, 241] width 7 height 7
type input "24 Woking Road"
type input "138702"
type input "01"
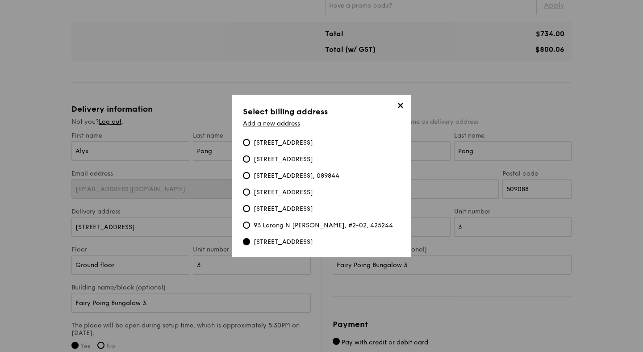
type input "01"
type input "Marne"
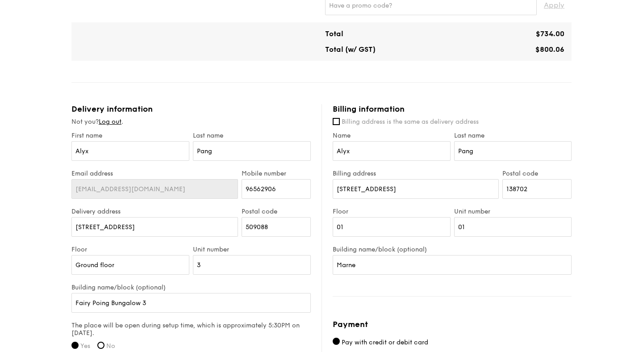
click at [537, 291] on div "Billing information Billing address is the same as delivery address Name Alyx L…" at bounding box center [446, 317] width 250 height 427
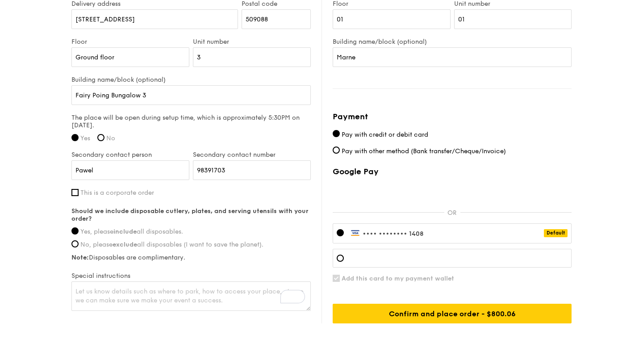
scroll to position [650, 0]
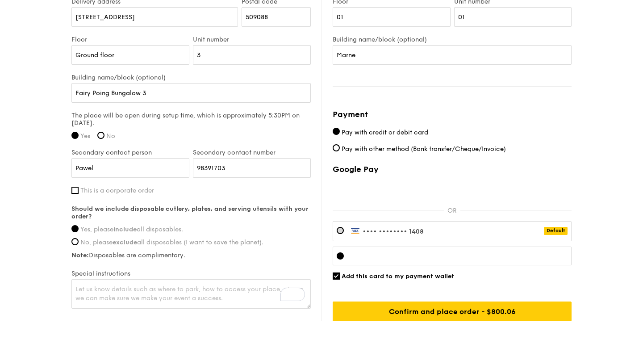
click at [380, 224] on div "•••• •••• •••• 1408 Default" at bounding box center [451, 231] width 239 height 20
click at [508, 281] on div "Google Pay OR •••• •••• •••• 1408 Default Add this card to my payment wallet Co…" at bounding box center [451, 242] width 239 height 157
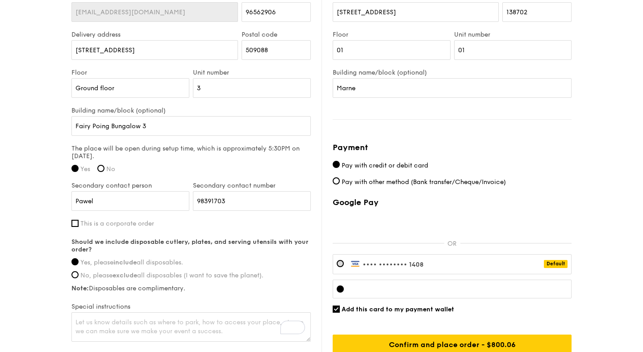
scroll to position [690, 0]
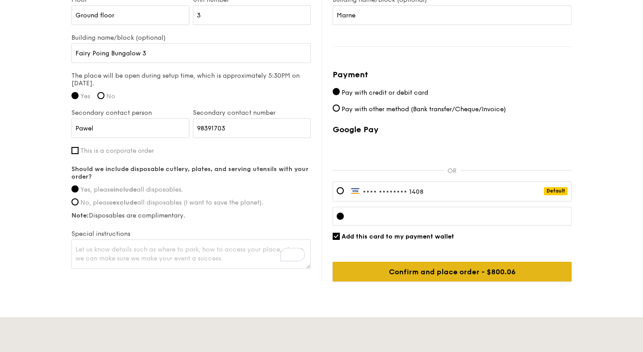
click at [455, 272] on input "Confirm and place order - $800.06" at bounding box center [451, 272] width 239 height 20
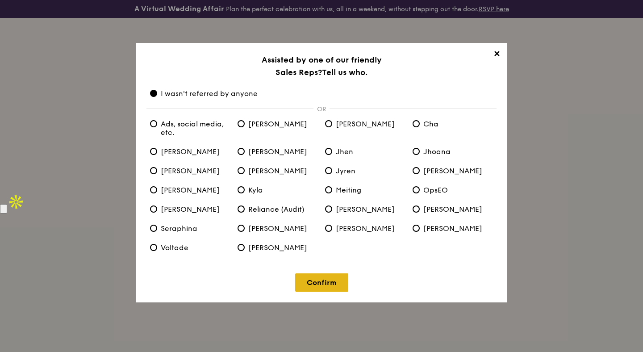
click at [321, 285] on link "Confirm" at bounding box center [321, 282] width 53 height 18
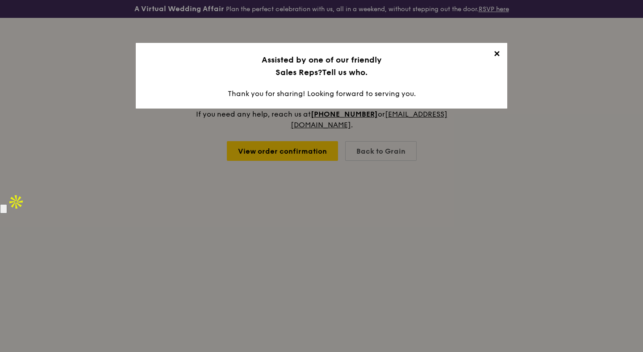
click at [495, 56] on span "✕" at bounding box center [496, 55] width 12 height 12
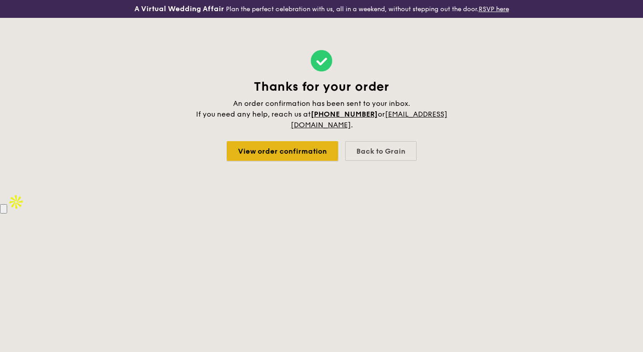
click at [261, 151] on link "View order confirmation" at bounding box center [282, 151] width 111 height 20
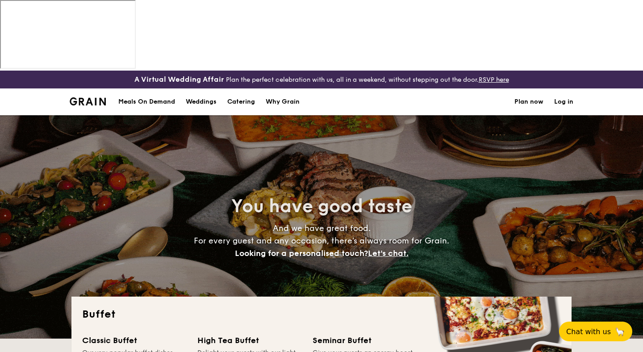
select select
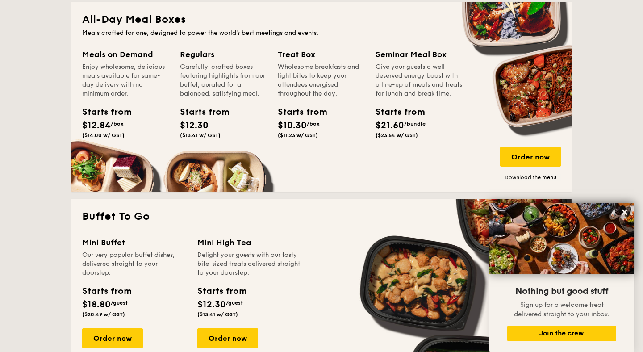
scroll to position [389, 0]
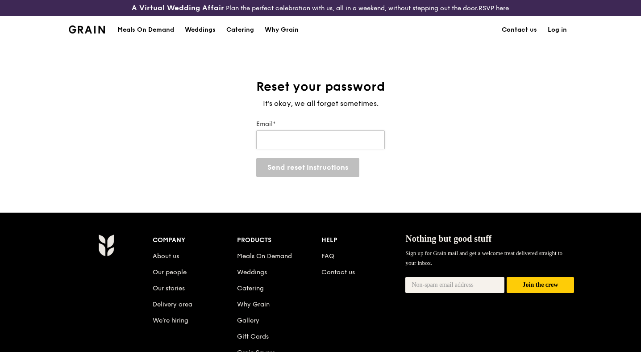
click at [293, 146] on input "Email*" at bounding box center [320, 139] width 129 height 19
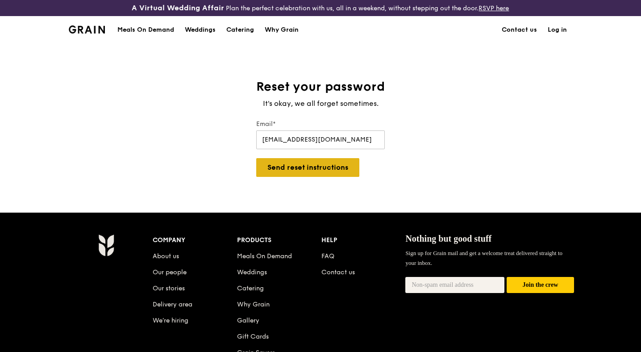
type input "[EMAIL_ADDRESS][DOMAIN_NAME]"
click at [324, 173] on button "Send reset instructions" at bounding box center [307, 167] width 103 height 19
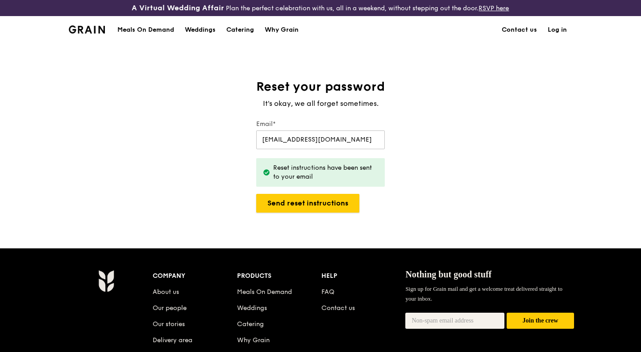
drag, startPoint x: 320, startPoint y: 194, endPoint x: 414, endPoint y: 82, distance: 146.1
click at [414, 82] on div "Reset your password It's okay, we all forget sometimes. Email* alyxpang@gmail.c…" at bounding box center [320, 146] width 641 height 134
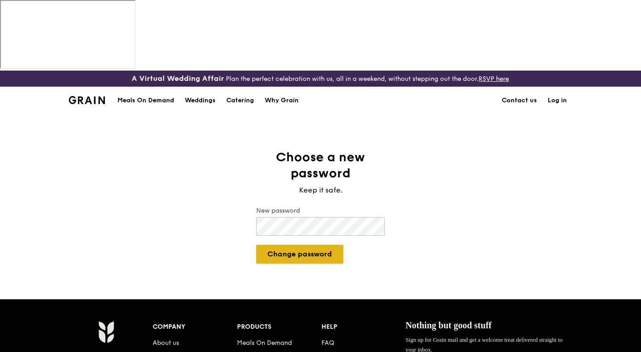
click at [320, 245] on button "Change password" at bounding box center [299, 254] width 87 height 19
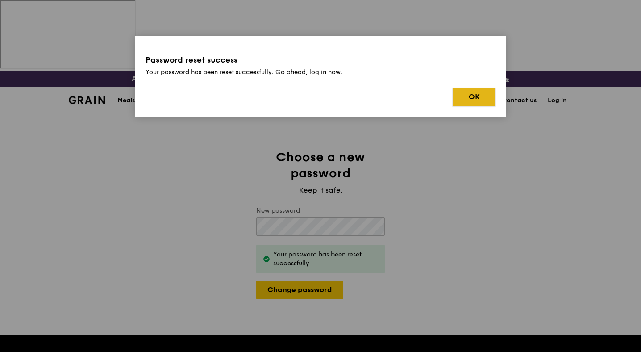
click at [485, 103] on button "OK" at bounding box center [474, 96] width 43 height 19
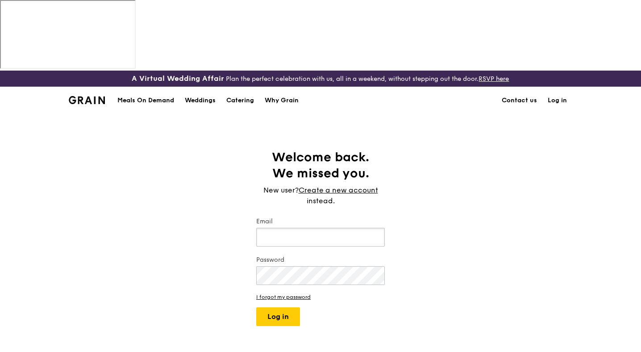
type input "alyxpang@gmail.com"
click at [290, 307] on button "Log in" at bounding box center [278, 316] width 44 height 19
